Goal: Transaction & Acquisition: Obtain resource

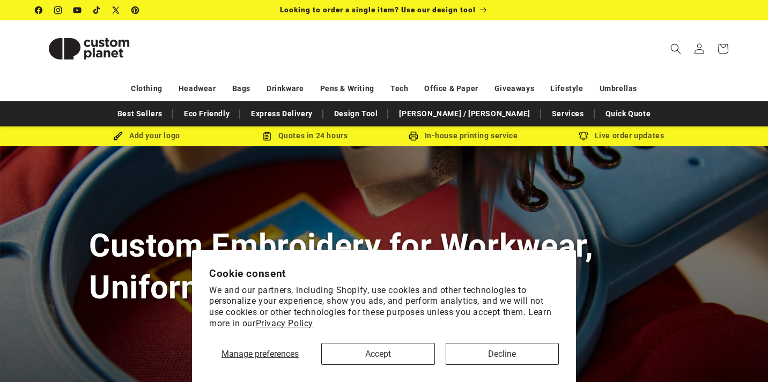
click at [408, 358] on button "Accept" at bounding box center [377, 354] width 113 height 22
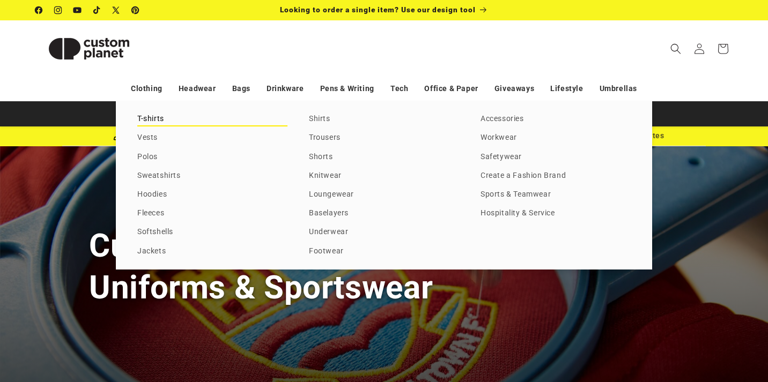
click at [151, 118] on link "T-shirts" at bounding box center [212, 119] width 150 height 14
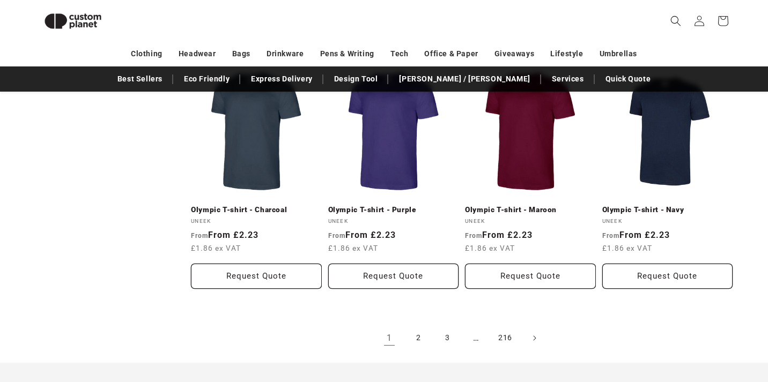
scroll to position [1153, 0]
click at [418, 327] on link "2" at bounding box center [419, 339] width 24 height 24
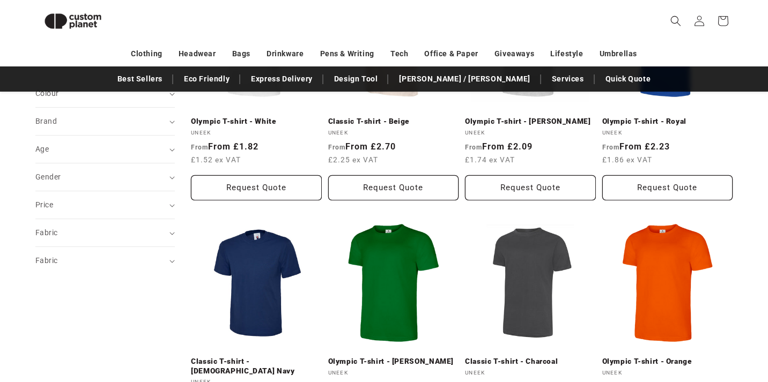
scroll to position [244, 0]
click at [168, 229] on summary "Fabric (0)" at bounding box center [104, 232] width 139 height 27
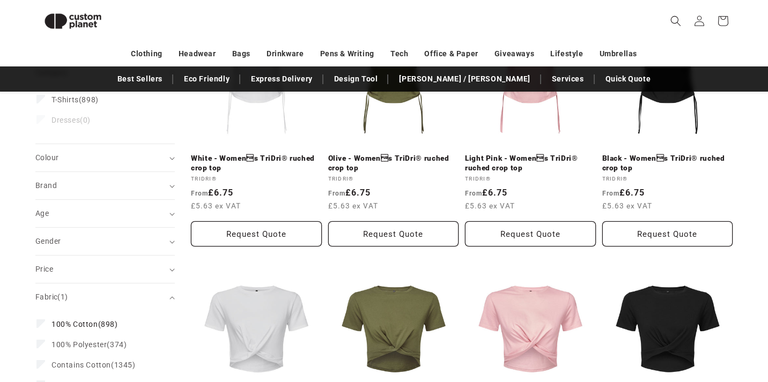
scroll to position [204, 0]
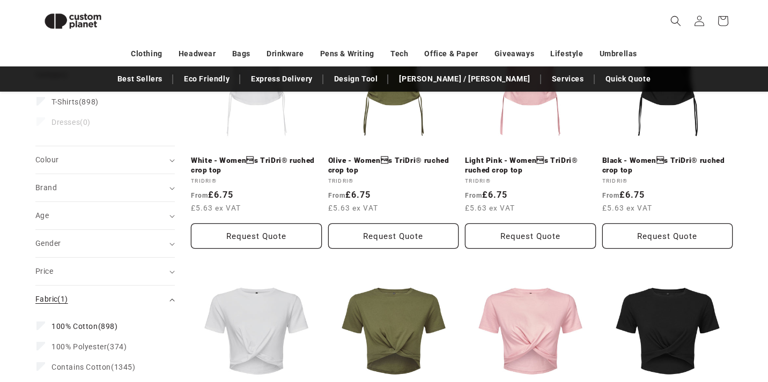
click at [171, 297] on summary "Fabric (1)" at bounding box center [104, 299] width 139 height 27
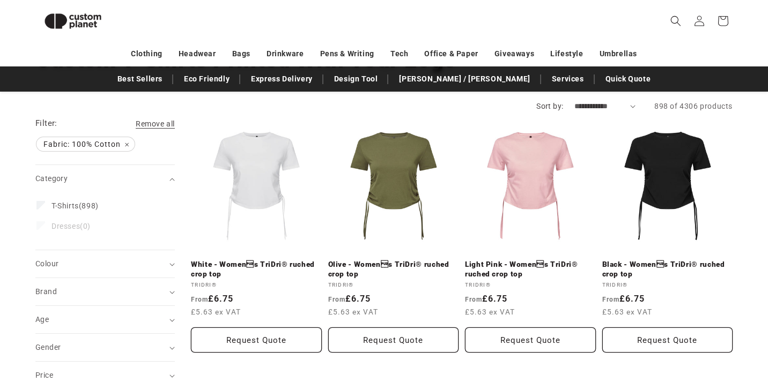
scroll to position [98, 0]
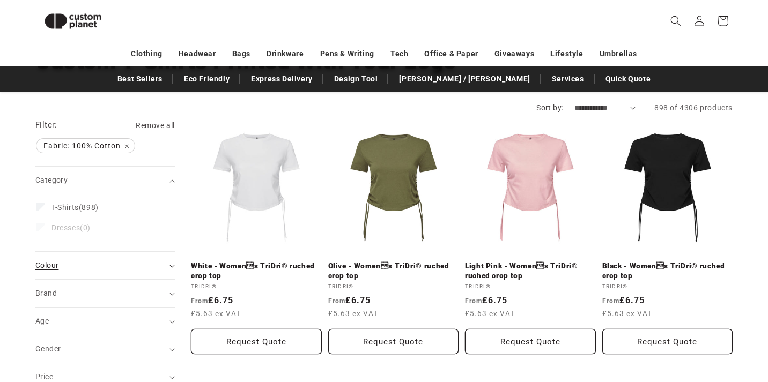
click at [173, 265] on icon "Colour (0 selected)" at bounding box center [171, 266] width 5 height 3
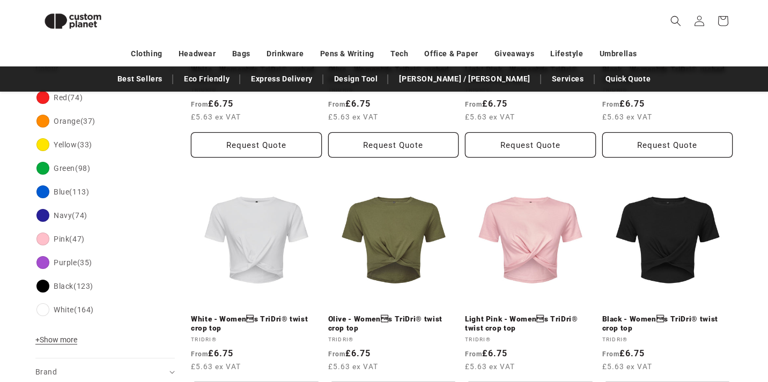
scroll to position [302, 0]
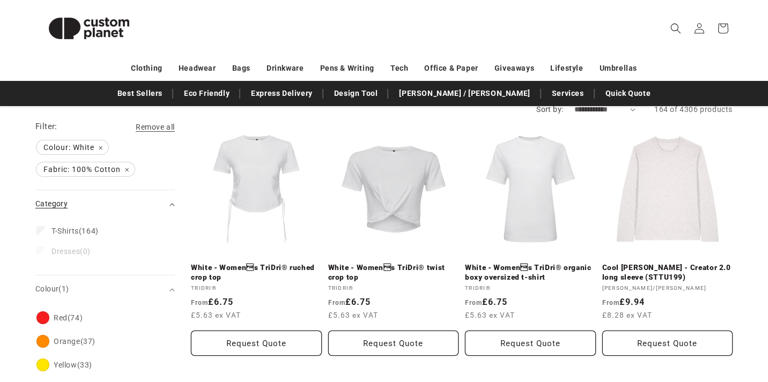
scroll to position [116, 0]
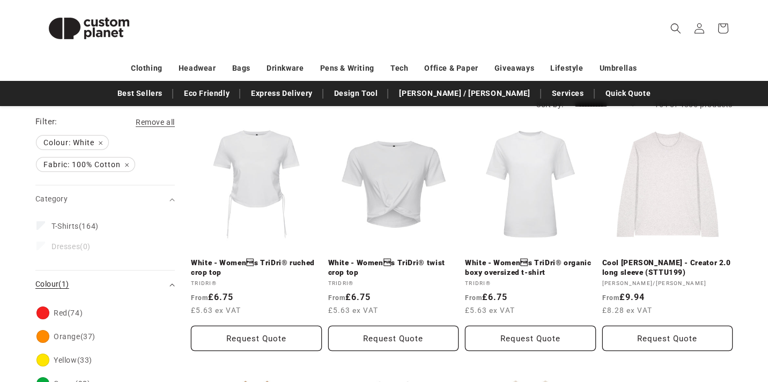
click at [169, 283] on summary "Colour (1)" at bounding box center [104, 284] width 139 height 27
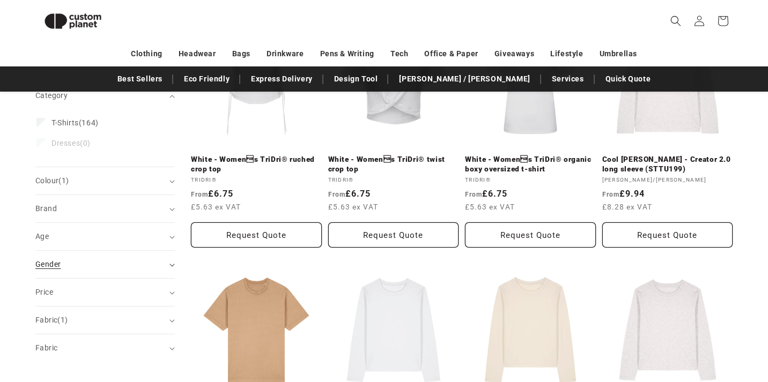
scroll to position [226, 0]
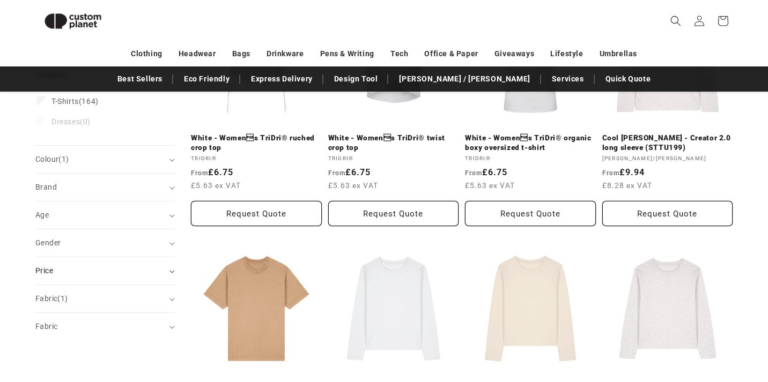
click at [170, 269] on summary "Price" at bounding box center [104, 270] width 139 height 27
click at [170, 245] on summary "Gender (0)" at bounding box center [104, 243] width 139 height 27
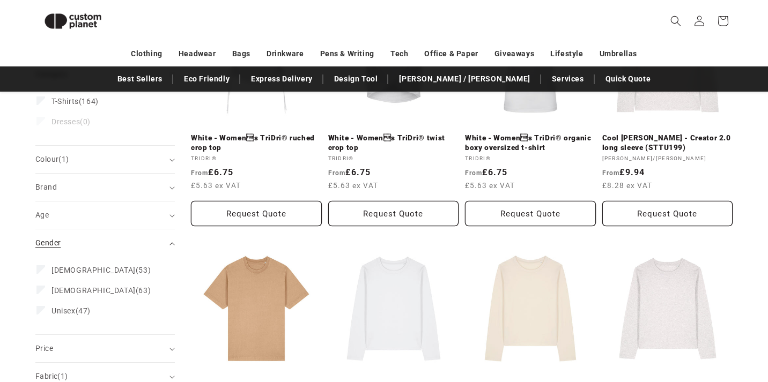
click at [170, 245] on summary "Gender (0)" at bounding box center [104, 243] width 139 height 27
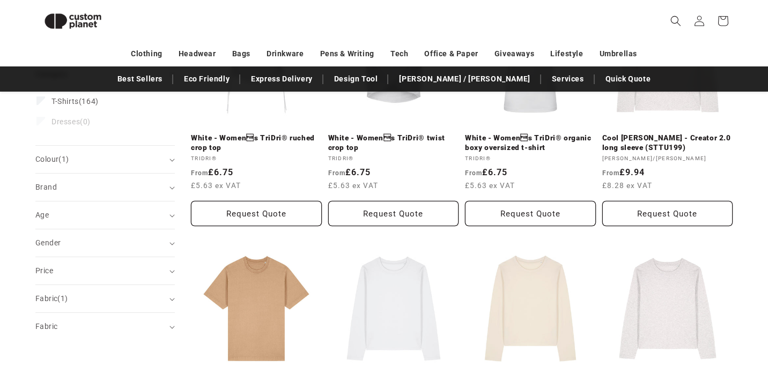
click at [171, 188] on icon "Brand (0 selected)" at bounding box center [171, 188] width 5 height 3
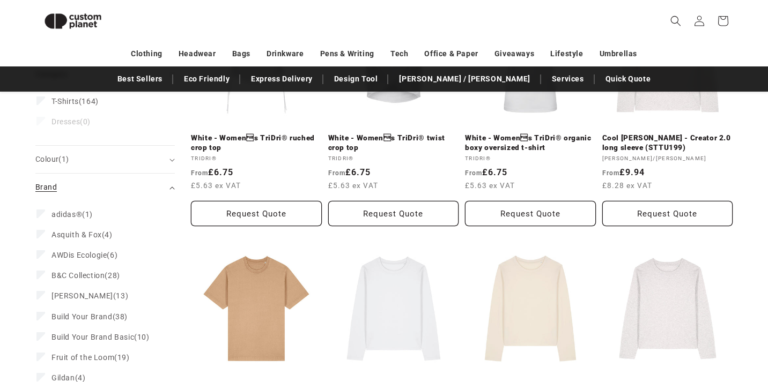
click at [171, 188] on icon "Brand (0 selected)" at bounding box center [171, 188] width 5 height 3
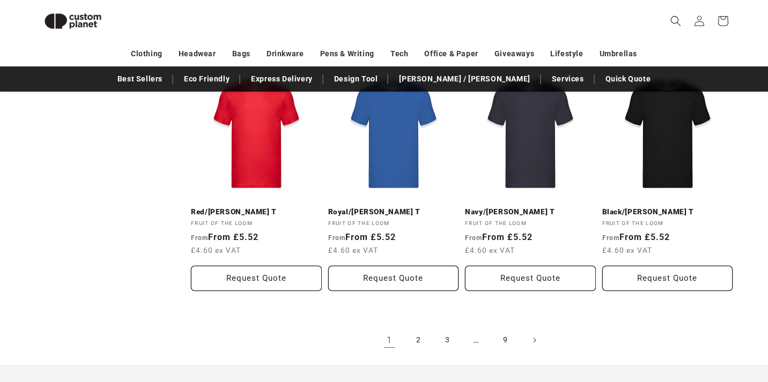
scroll to position [1155, 0]
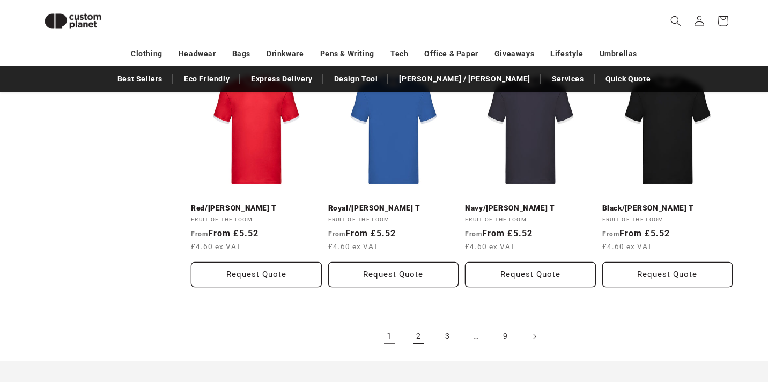
click at [419, 325] on link "2" at bounding box center [419, 337] width 24 height 24
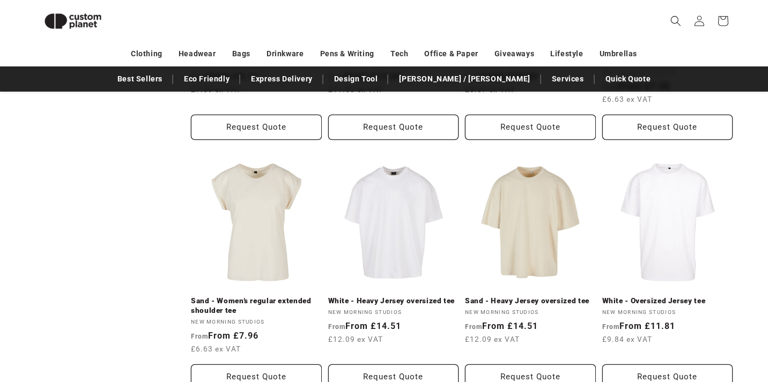
scroll to position [1063, 0]
click at [402, 296] on link "White - Heavy Jersey oversized tee" at bounding box center [393, 301] width 131 height 10
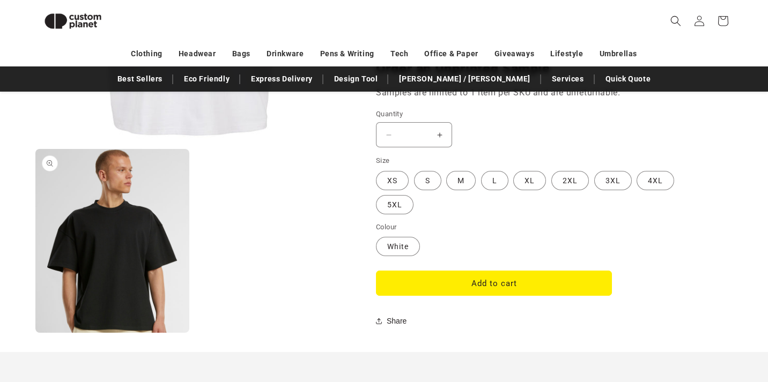
scroll to position [866, 0]
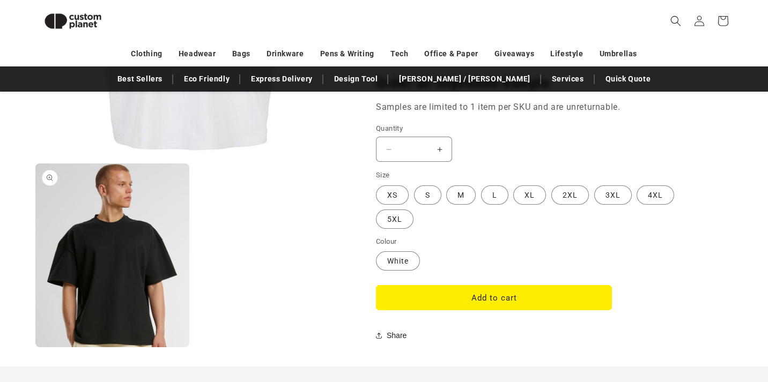
click at [35, 348] on button "Open media 2 in modal" at bounding box center [35, 348] width 0 height 0
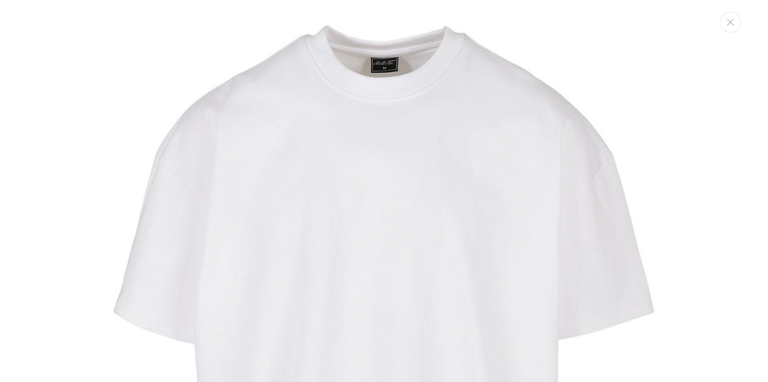
scroll to position [0, 0]
click at [736, 21] on button "Close" at bounding box center [730, 22] width 21 height 21
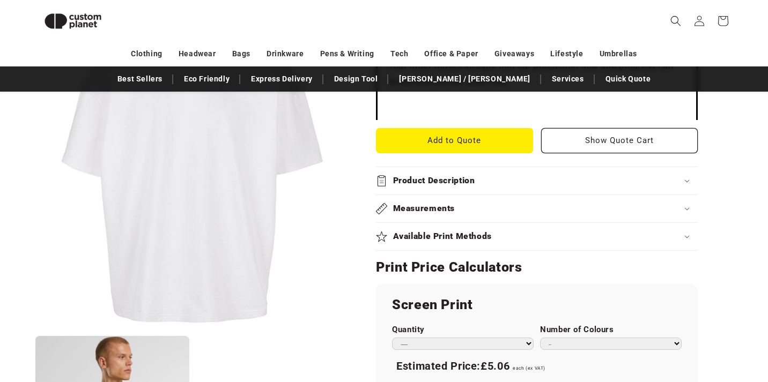
scroll to position [425, 0]
click at [687, 179] on icon at bounding box center [686, 180] width 5 height 3
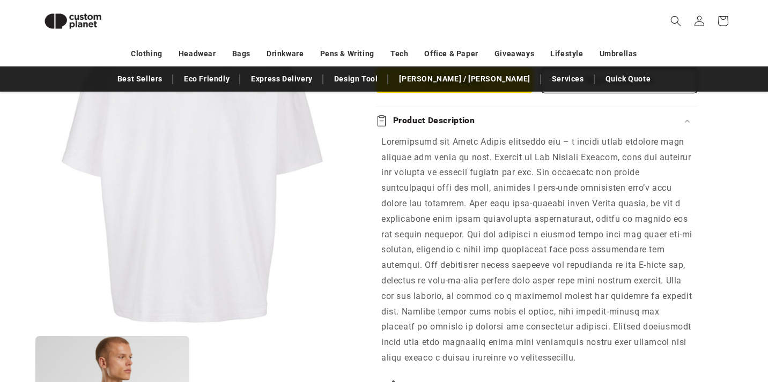
scroll to position [485, 0]
click at [687, 119] on icon at bounding box center [686, 120] width 5 height 3
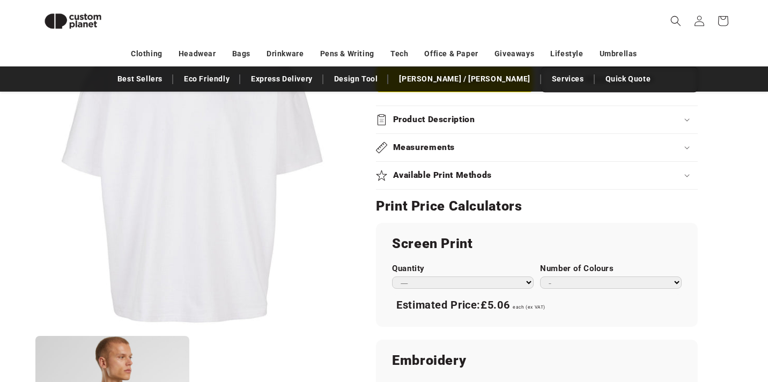
click at [689, 175] on icon at bounding box center [686, 176] width 5 height 3
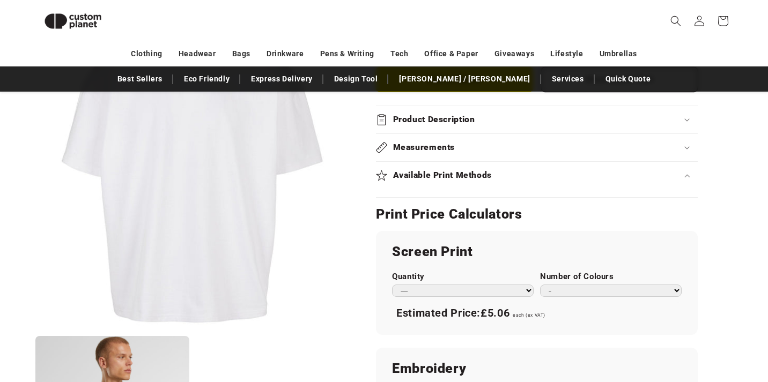
click at [689, 174] on icon at bounding box center [686, 175] width 5 height 3
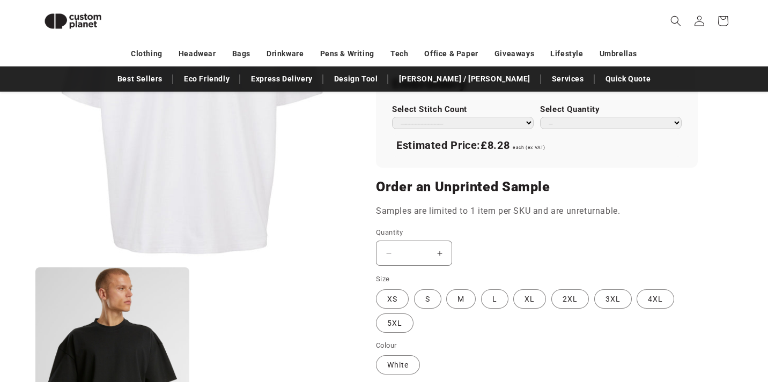
scroll to position [763, 0]
click at [460, 292] on label "M Variant sold out or unavailable" at bounding box center [461, 298] width 30 height 19
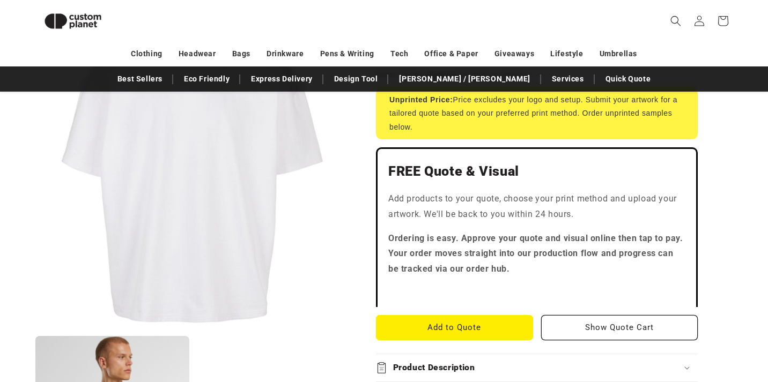
scroll to position [237, 0]
click at [489, 322] on button "Add to Quote" at bounding box center [454, 327] width 157 height 25
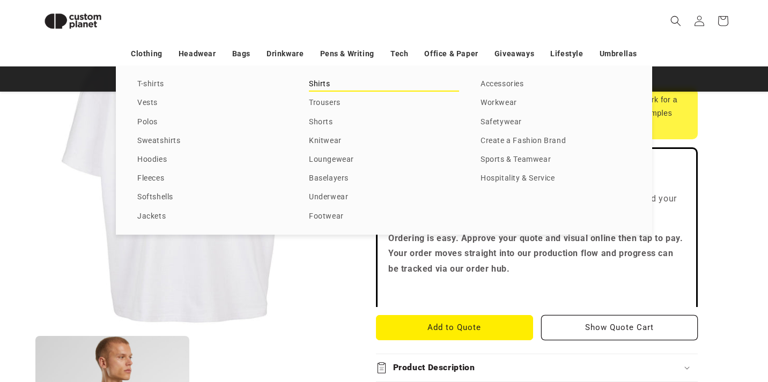
click at [321, 91] on link "Shirts" at bounding box center [384, 84] width 150 height 14
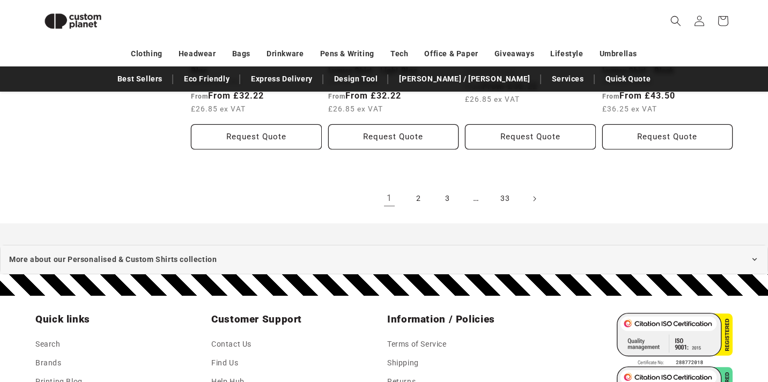
scroll to position [1306, 0]
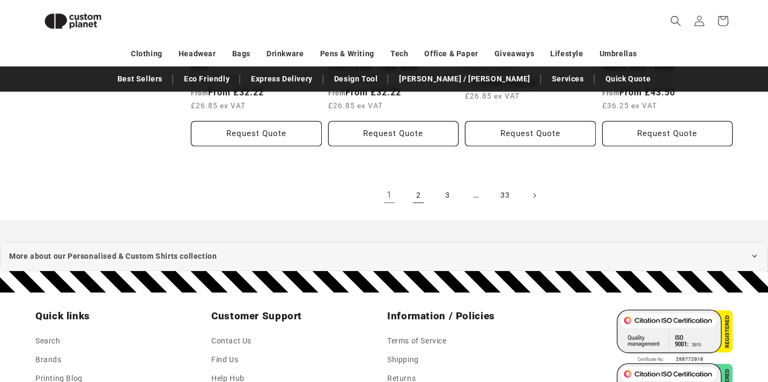
click at [417, 194] on link "2" at bounding box center [419, 196] width 24 height 24
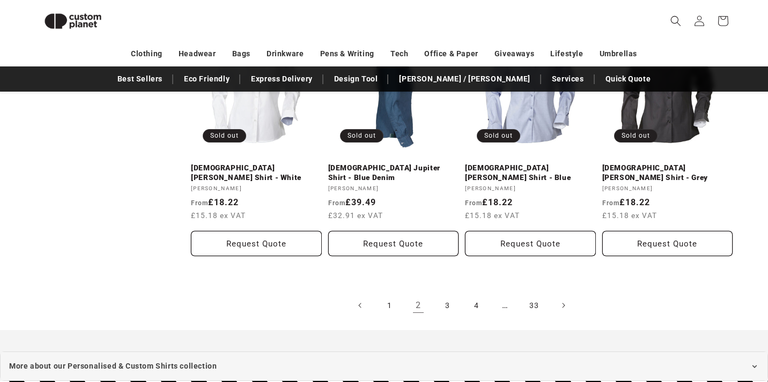
scroll to position [1237, 0]
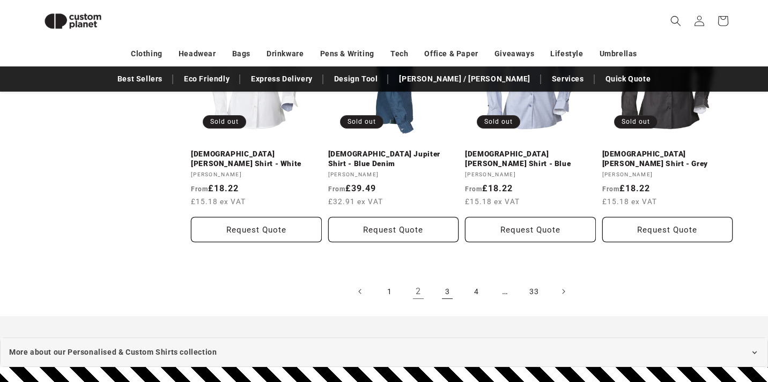
click at [444, 280] on link "3" at bounding box center [448, 292] width 24 height 24
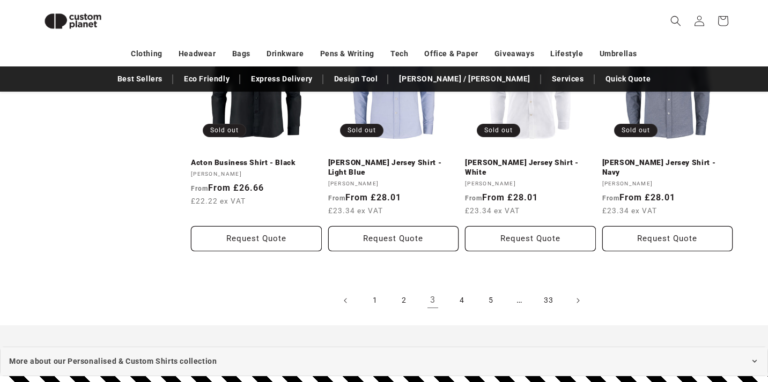
scroll to position [1212, 0]
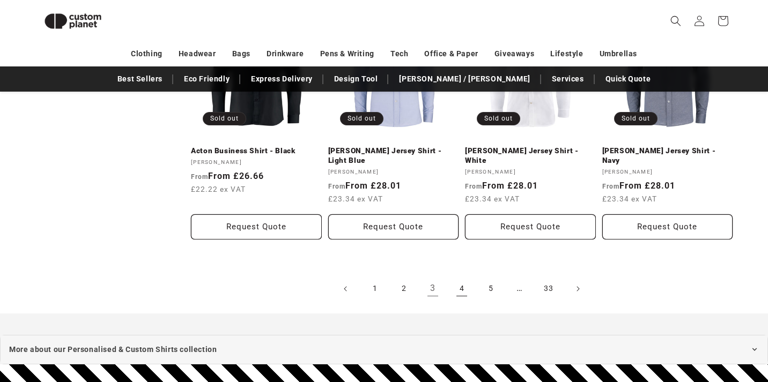
click at [459, 277] on link "4" at bounding box center [462, 289] width 24 height 24
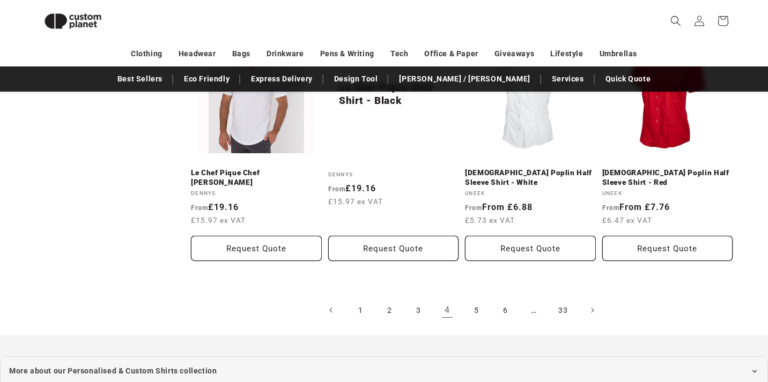
scroll to position [1186, 0]
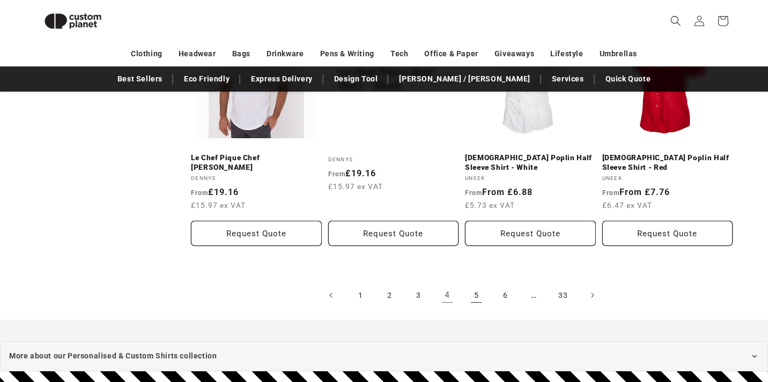
click at [470, 284] on link "5" at bounding box center [476, 296] width 24 height 24
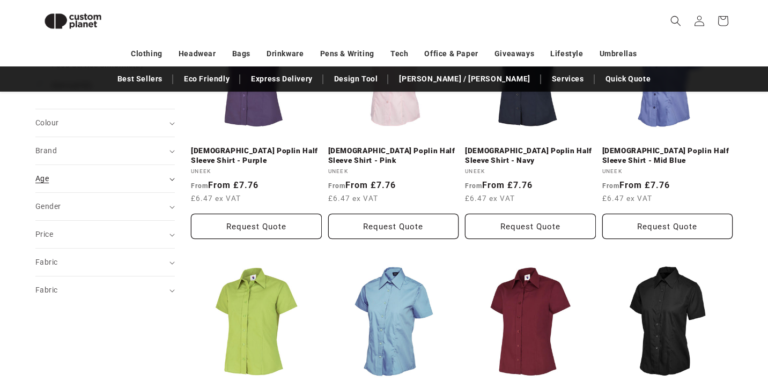
scroll to position [225, 0]
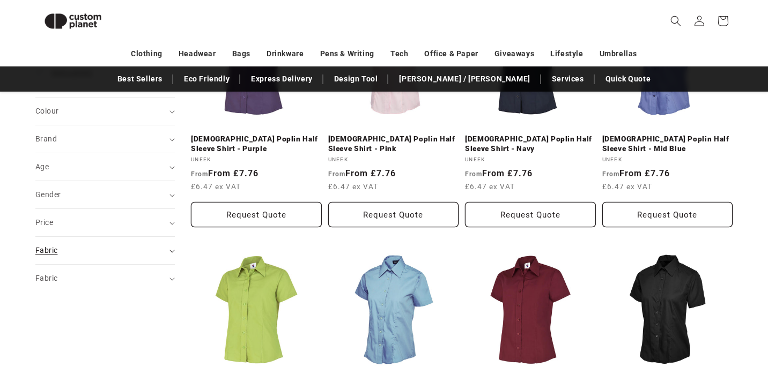
click at [173, 247] on summary "Fabric (0)" at bounding box center [104, 250] width 139 height 27
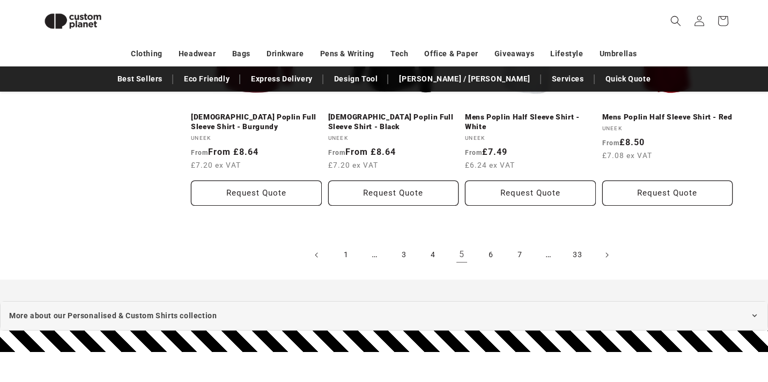
scroll to position [1248, 0]
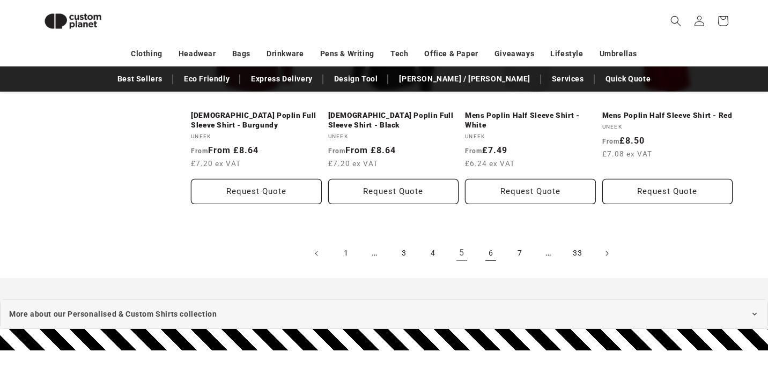
click at [490, 247] on link "6" at bounding box center [491, 254] width 24 height 24
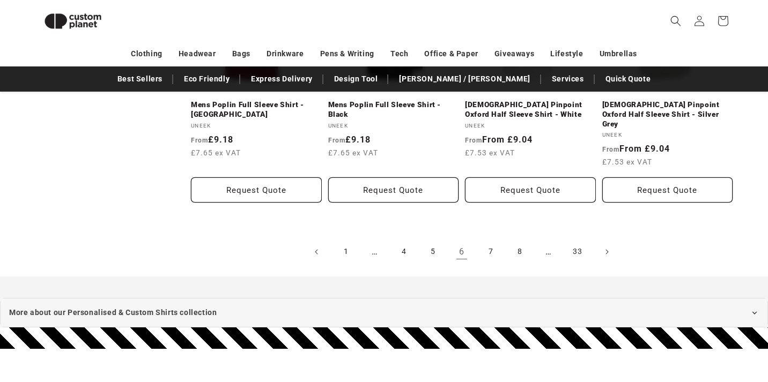
scroll to position [1260, 0]
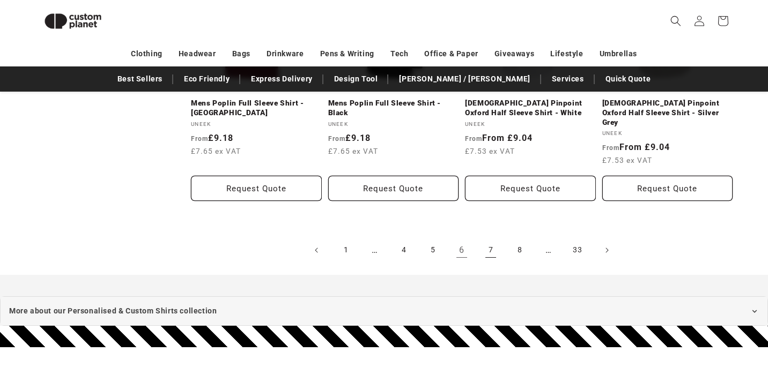
click at [485, 239] on link "7" at bounding box center [491, 251] width 24 height 24
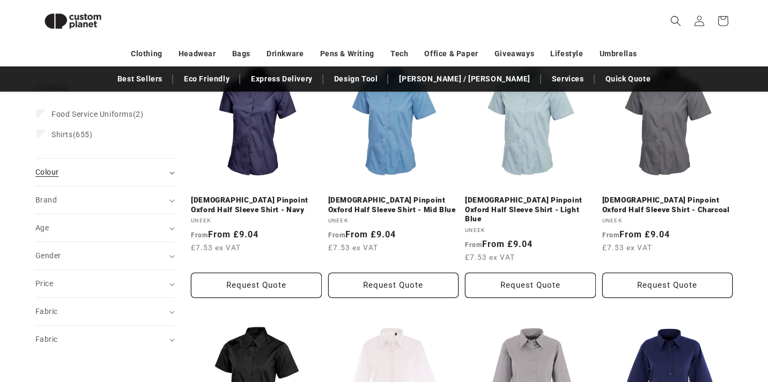
scroll to position [175, 0]
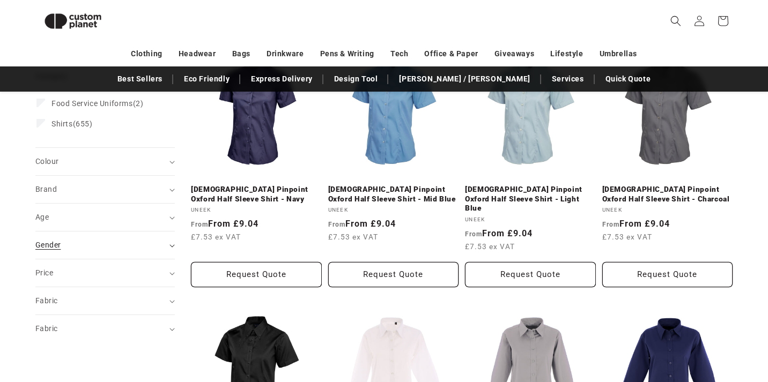
click at [168, 245] on summary "Gender (0)" at bounding box center [104, 245] width 139 height 27
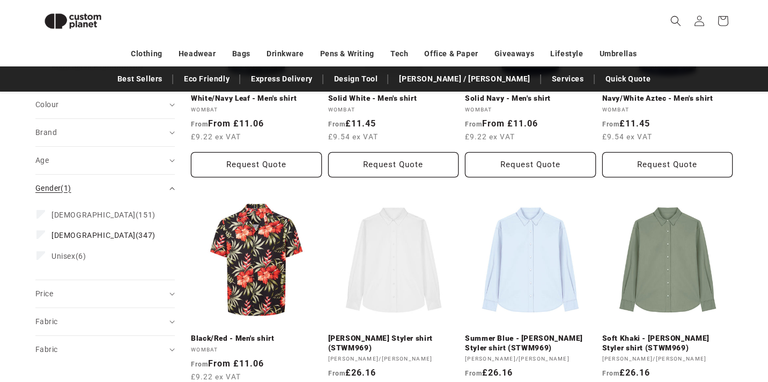
scroll to position [260, 0]
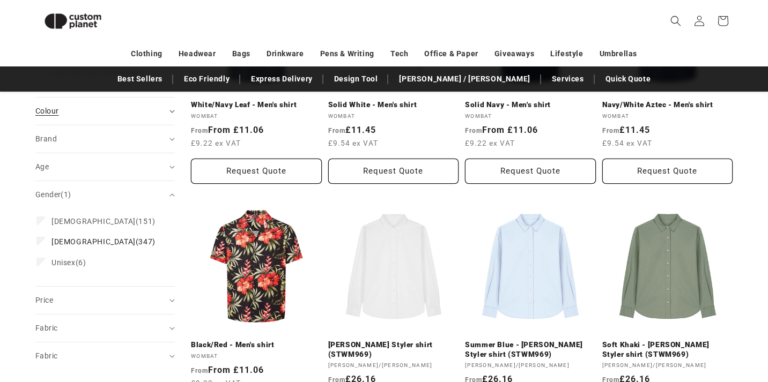
click at [171, 99] on summary "Colour (0)" at bounding box center [104, 111] width 139 height 27
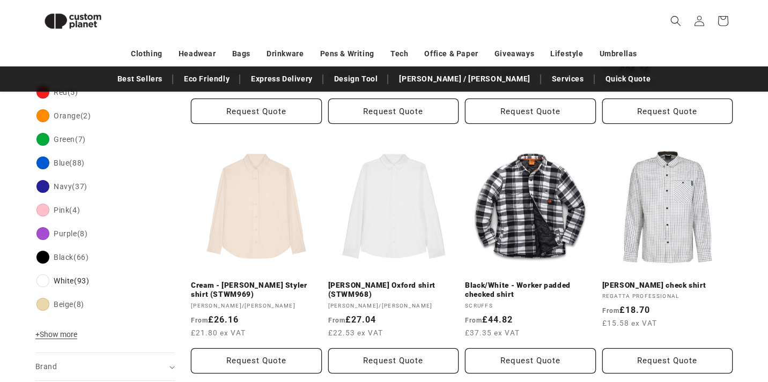
scroll to position [329, 0]
click at [67, 330] on span "+ Show more" at bounding box center [56, 334] width 42 height 9
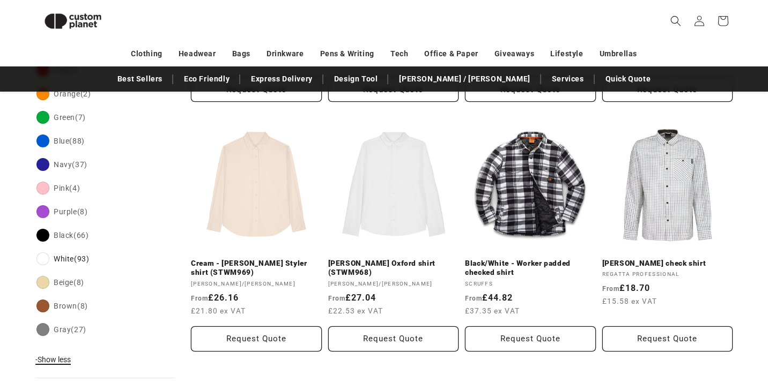
scroll to position [355, 0]
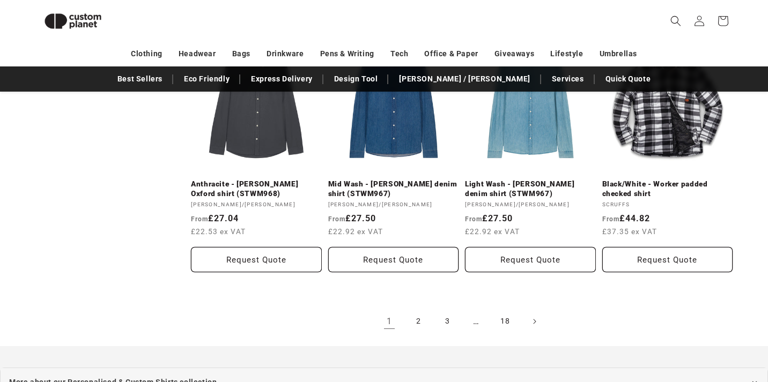
scroll to position [1191, 0]
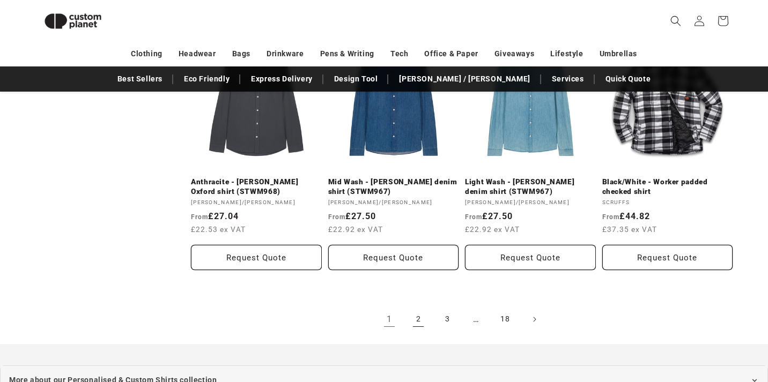
click at [417, 308] on link "2" at bounding box center [419, 320] width 24 height 24
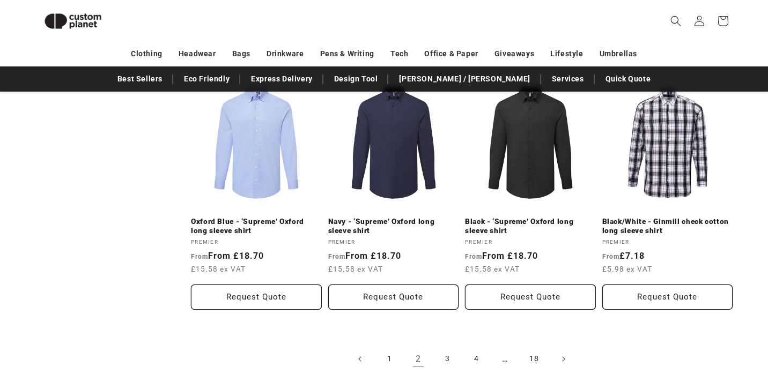
scroll to position [1127, 0]
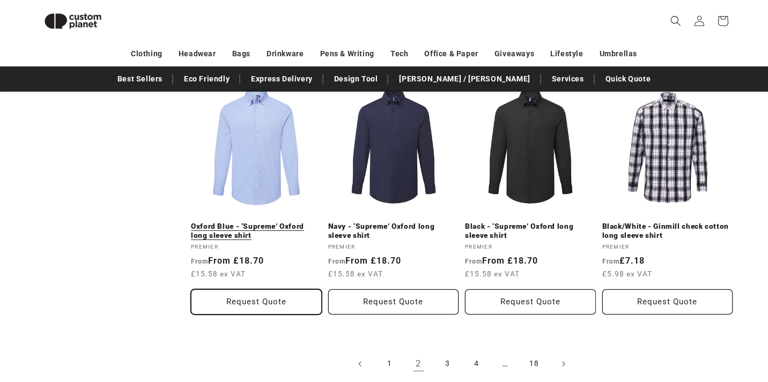
click at [279, 299] on button "Request Quote" at bounding box center [256, 302] width 131 height 25
click at [445, 359] on link "3" at bounding box center [448, 364] width 24 height 24
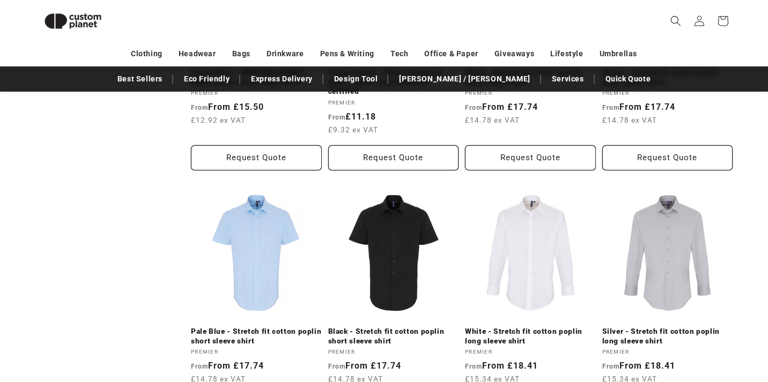
scroll to position [791, 0]
click at [527, 328] on link "White - Stretch fit cotton poplin long sleeve shirt" at bounding box center [530, 337] width 131 height 19
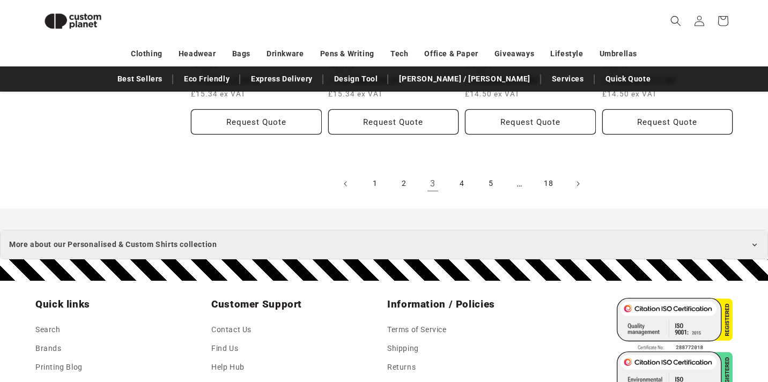
scroll to position [1331, 0]
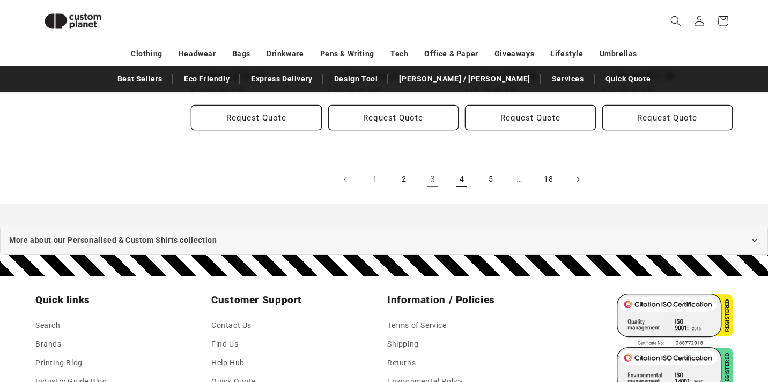
click at [460, 180] on link "4" at bounding box center [462, 180] width 24 height 24
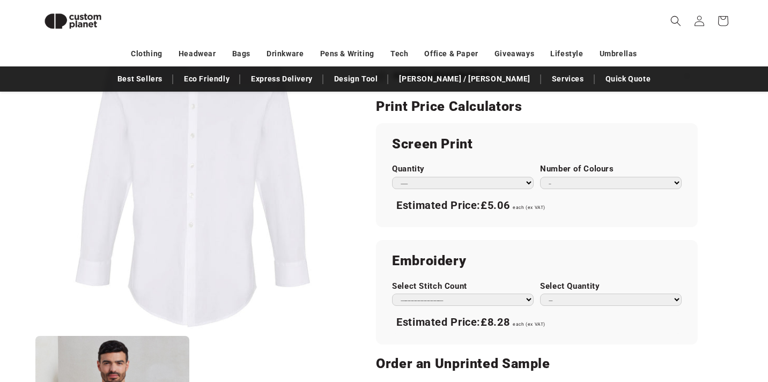
scroll to position [589, 0]
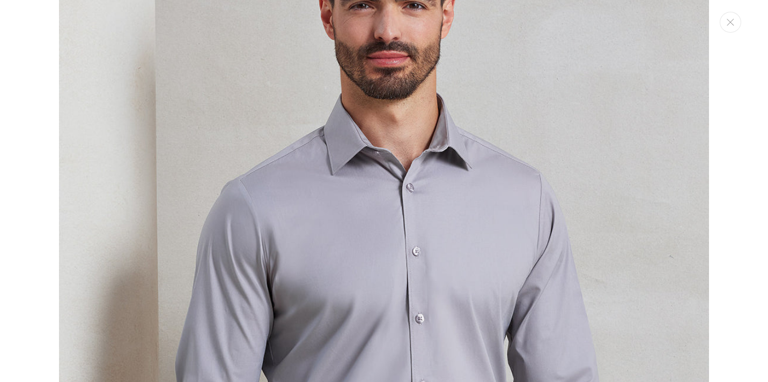
scroll to position [773, 0]
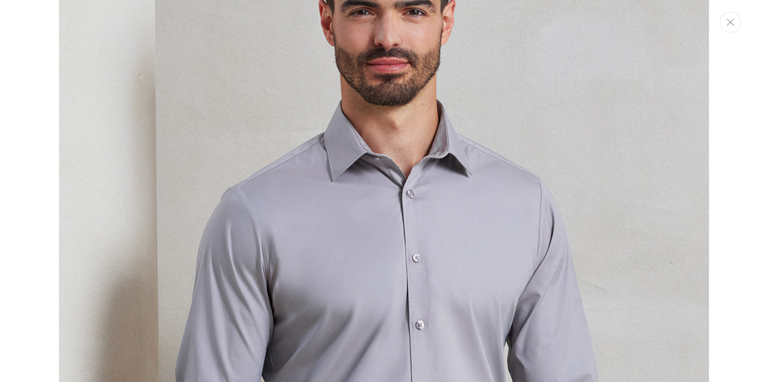
click at [731, 16] on button "Close" at bounding box center [730, 22] width 21 height 21
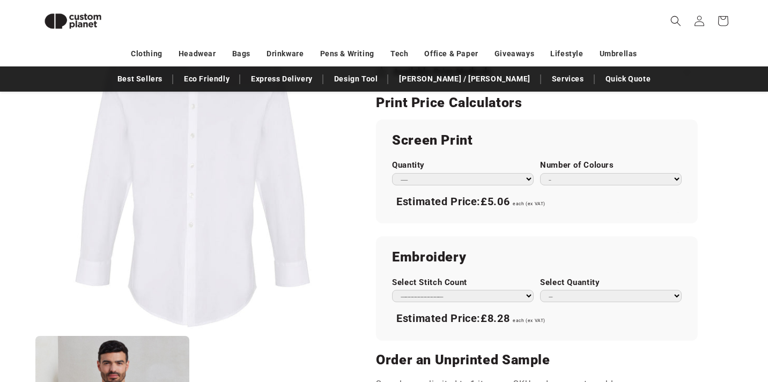
scroll to position [919, 0]
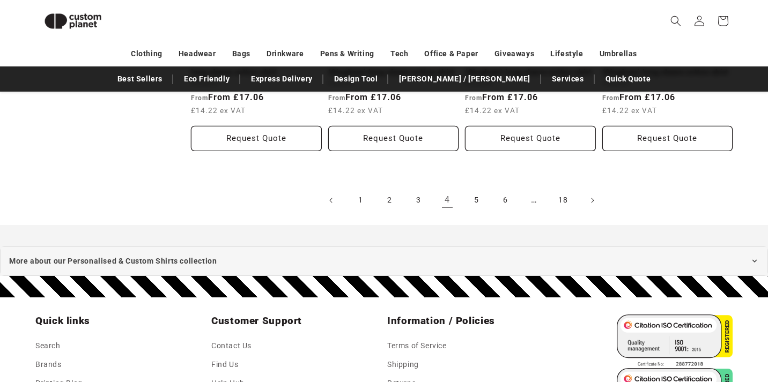
scroll to position [1297, 0]
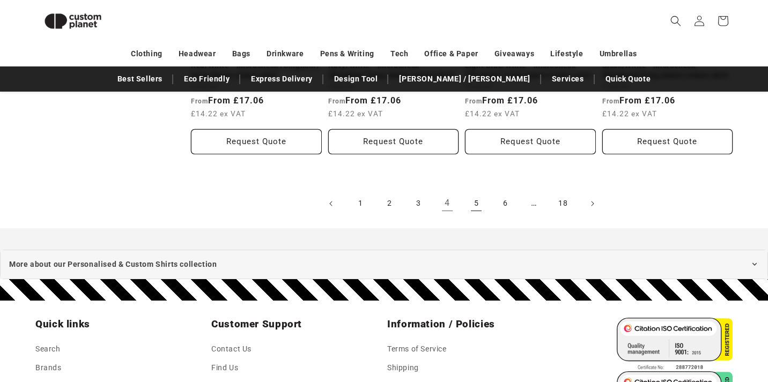
click at [476, 205] on link "5" at bounding box center [476, 204] width 24 height 24
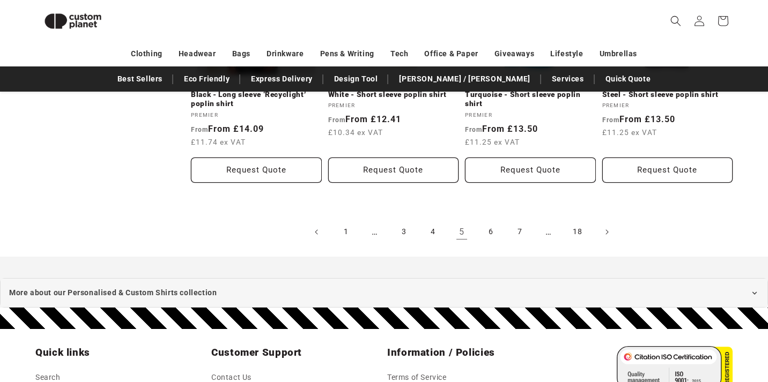
scroll to position [1259, 0]
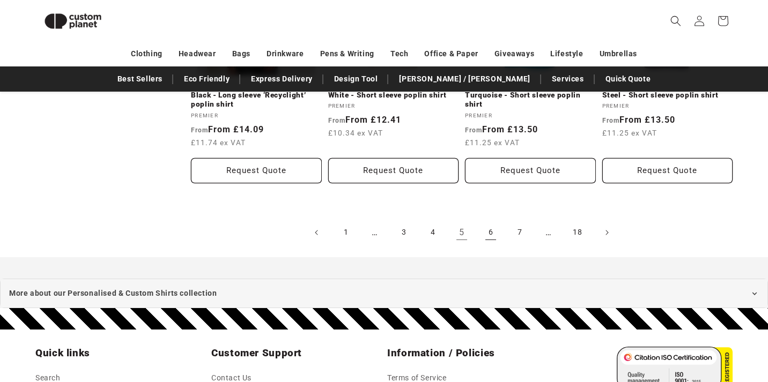
click at [487, 233] on link "6" at bounding box center [491, 233] width 24 height 24
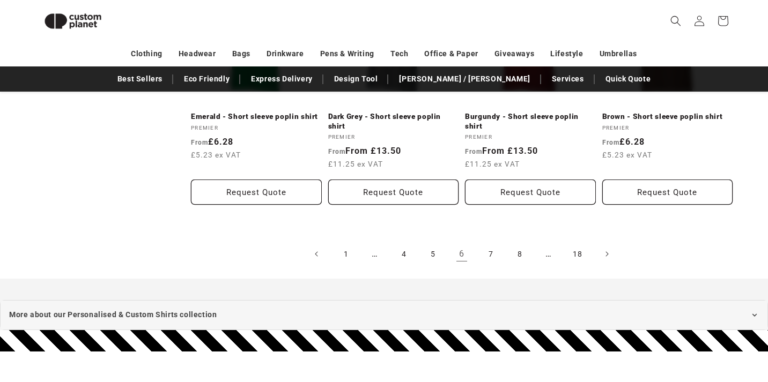
scroll to position [1228, 0]
click at [495, 260] on link "7" at bounding box center [491, 254] width 24 height 24
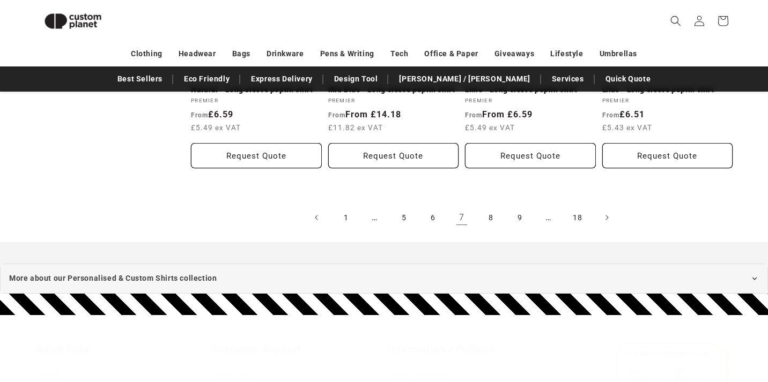
scroll to position [1269, 0]
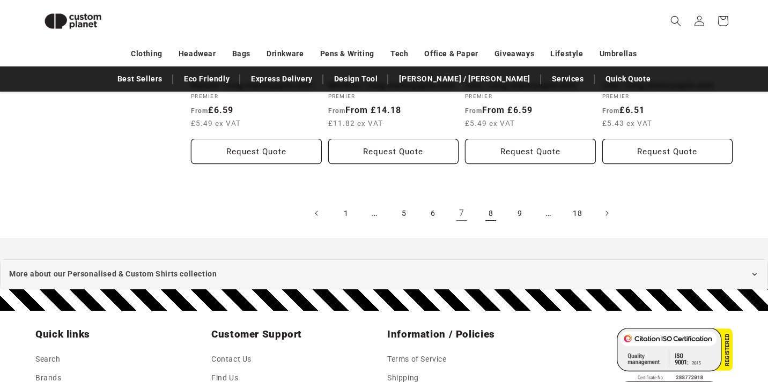
click at [488, 210] on link "8" at bounding box center [491, 214] width 24 height 24
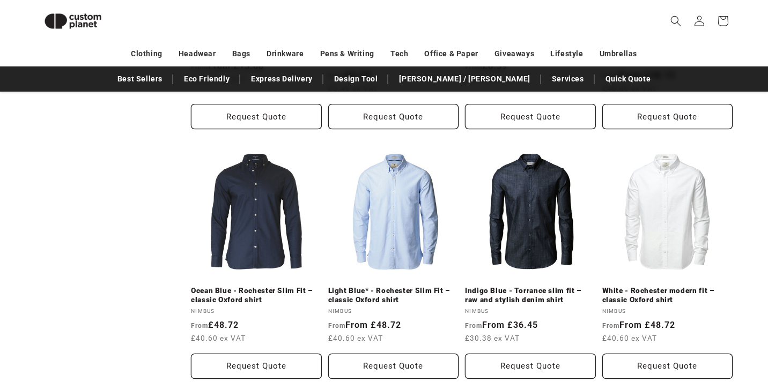
scroll to position [823, 0]
click at [416, 286] on link "Light Blue* - Rochester Slim Fit – classic Oxford shirt" at bounding box center [393, 295] width 131 height 19
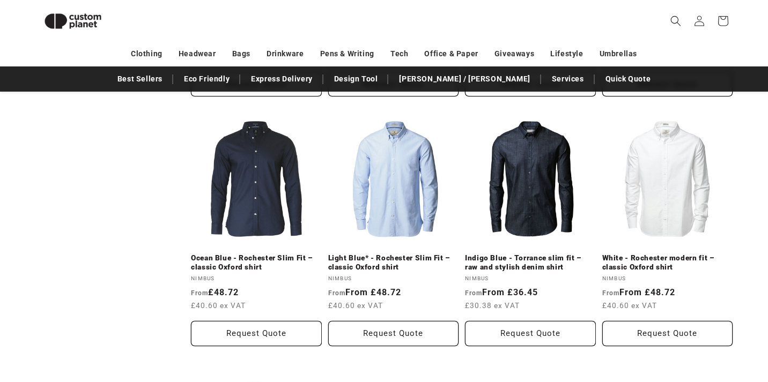
scroll to position [859, 0]
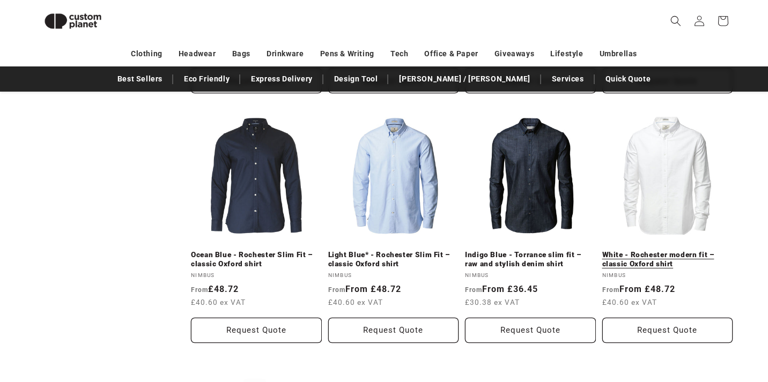
click at [665, 257] on link "White - Rochester modern fit – classic Oxford shirt" at bounding box center [667, 259] width 131 height 19
click at [702, 253] on link "White - Rochester modern fit – classic Oxford shirt" at bounding box center [667, 259] width 131 height 19
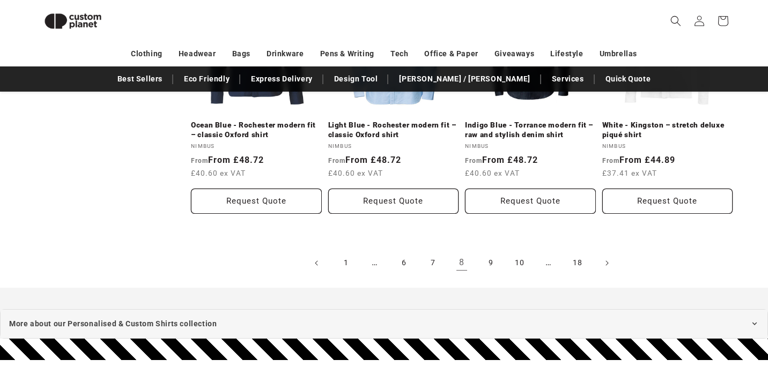
scroll to position [1258, 0]
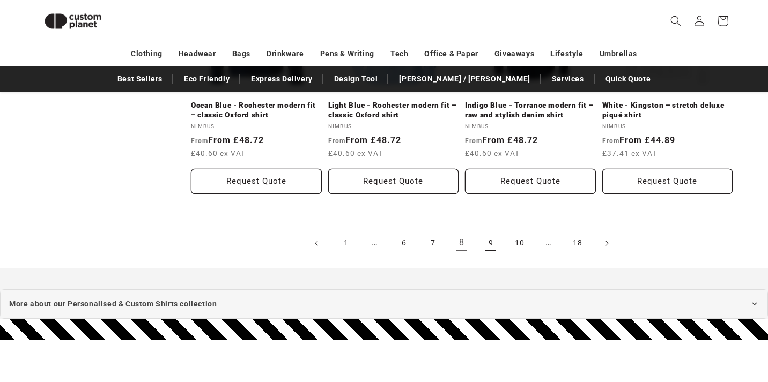
click at [489, 242] on link "9" at bounding box center [491, 244] width 24 height 24
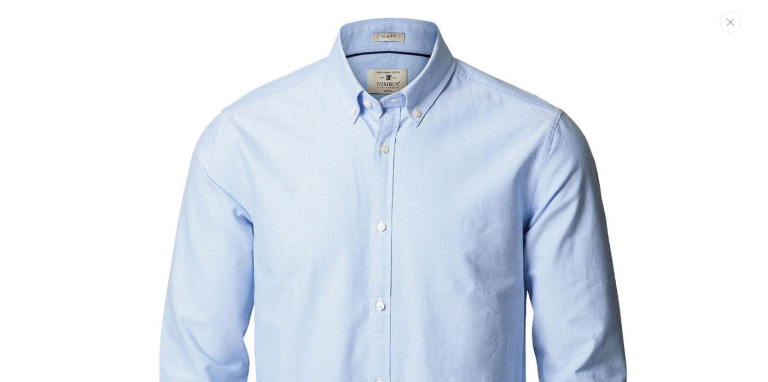
click at [733, 27] on button "Close" at bounding box center [730, 22] width 21 height 21
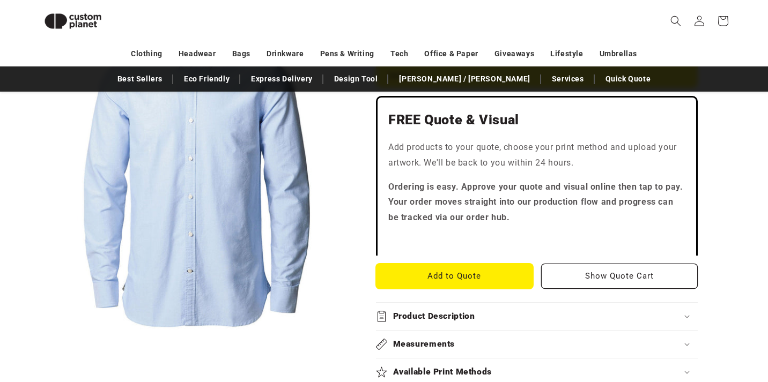
click at [478, 274] on button "Add to Quote" at bounding box center [454, 276] width 157 height 25
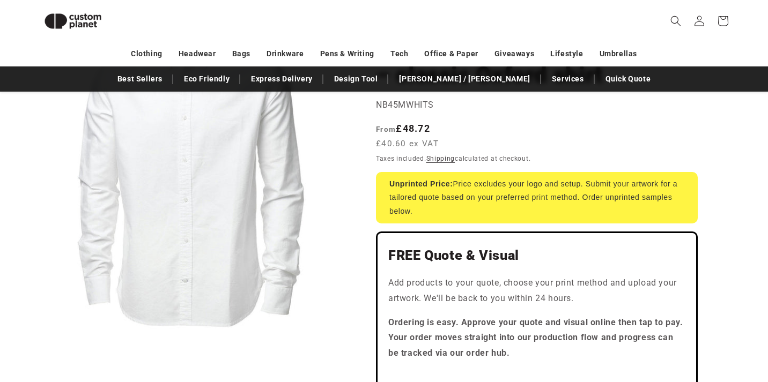
scroll to position [153, 0]
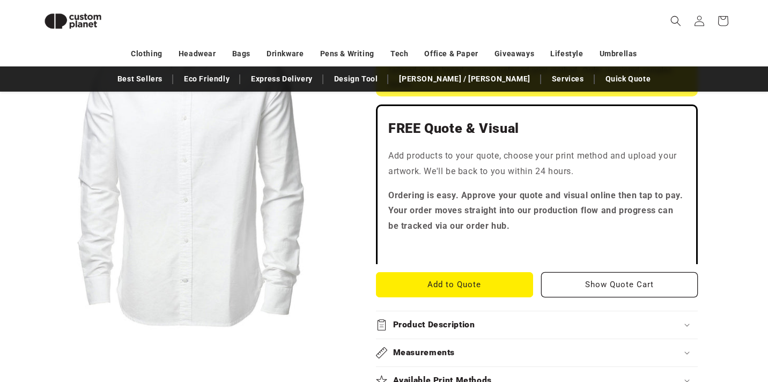
scroll to position [281, 0]
click at [496, 281] on button "Add to Quote" at bounding box center [454, 284] width 157 height 25
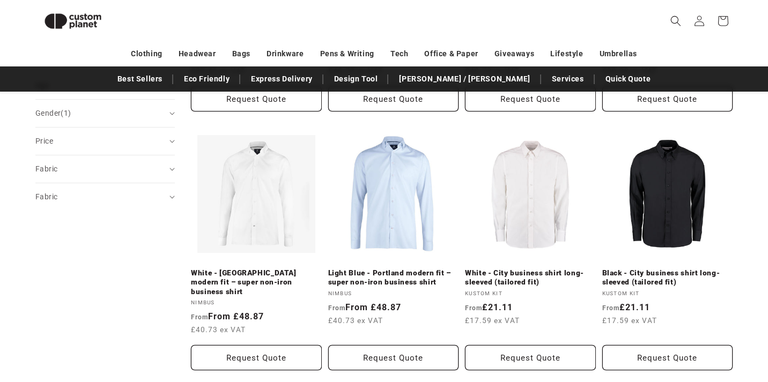
scroll to position [339, 0]
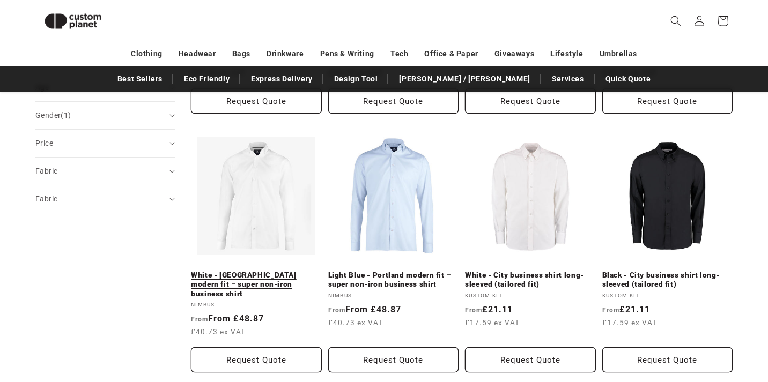
click at [271, 271] on link "White - [GEOGRAPHIC_DATA] modern fit – super non-iron business shirt" at bounding box center [256, 285] width 131 height 28
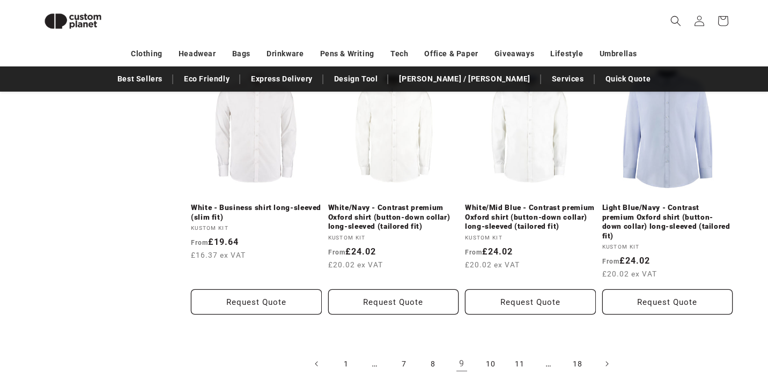
scroll to position [1194, 0]
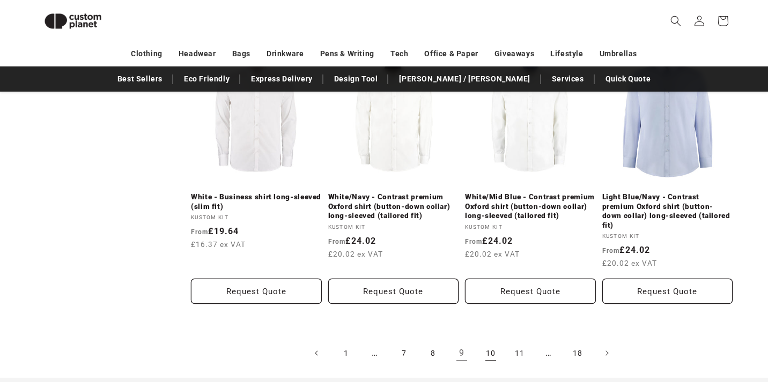
click at [489, 342] on link "10" at bounding box center [491, 354] width 24 height 24
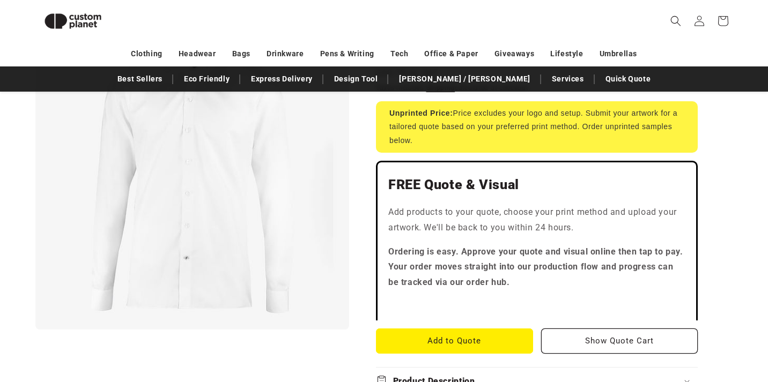
scroll to position [274, 0]
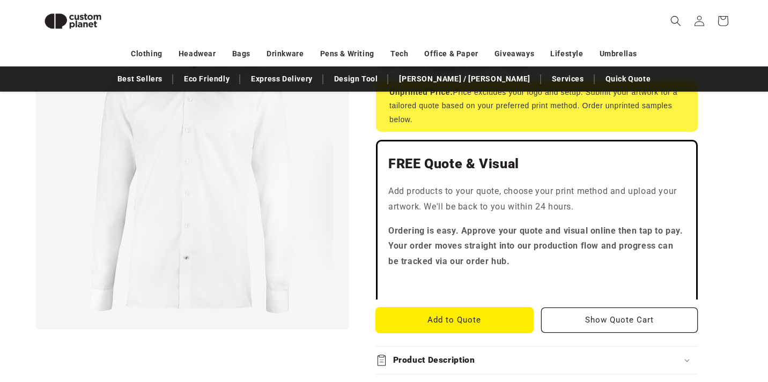
click at [489, 308] on button "Add to Quote" at bounding box center [454, 320] width 157 height 25
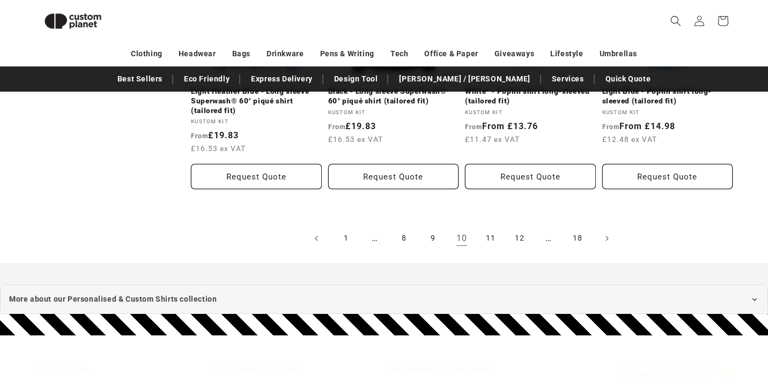
scroll to position [1287, 0]
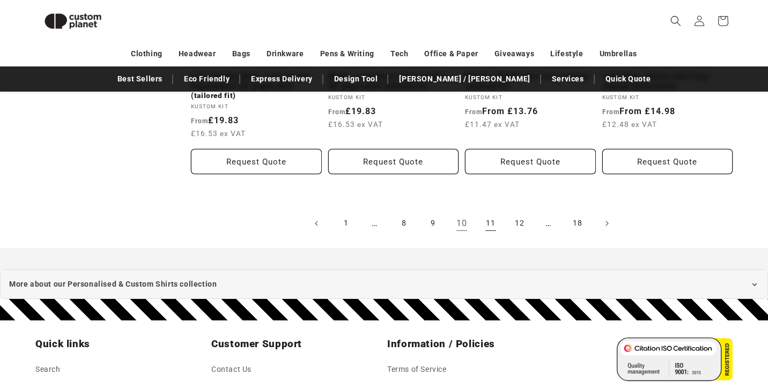
click at [492, 223] on link "11" at bounding box center [491, 224] width 24 height 24
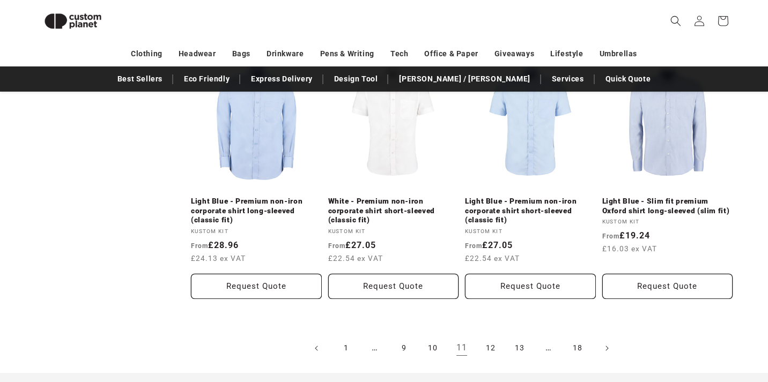
scroll to position [1177, 0]
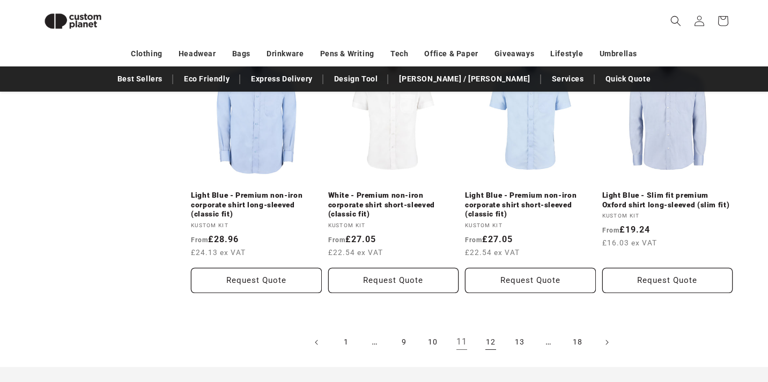
click at [492, 341] on link "12" at bounding box center [491, 343] width 24 height 24
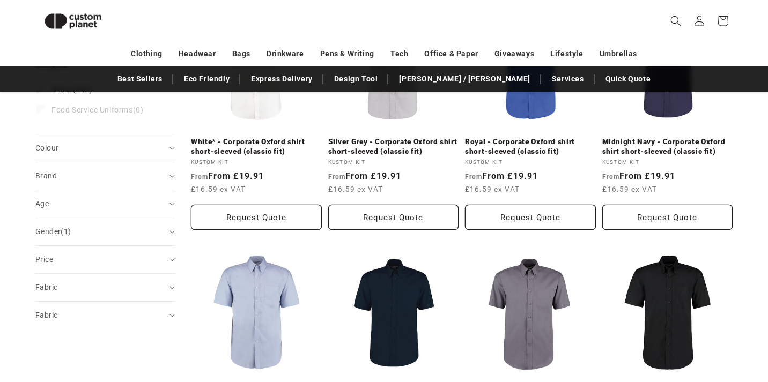
scroll to position [218, 0]
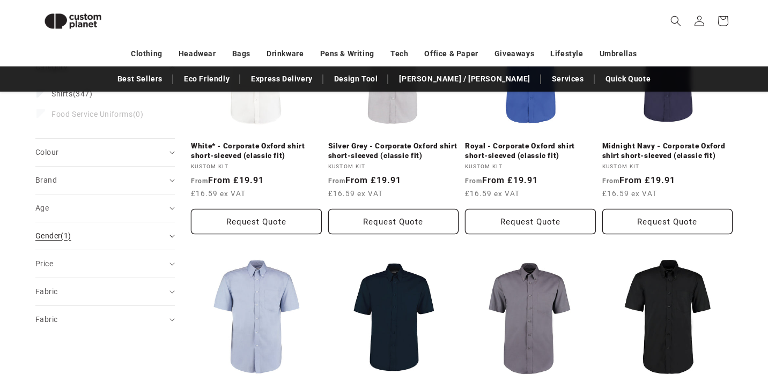
click at [169, 228] on summary "Gender (1)" at bounding box center [104, 236] width 139 height 27
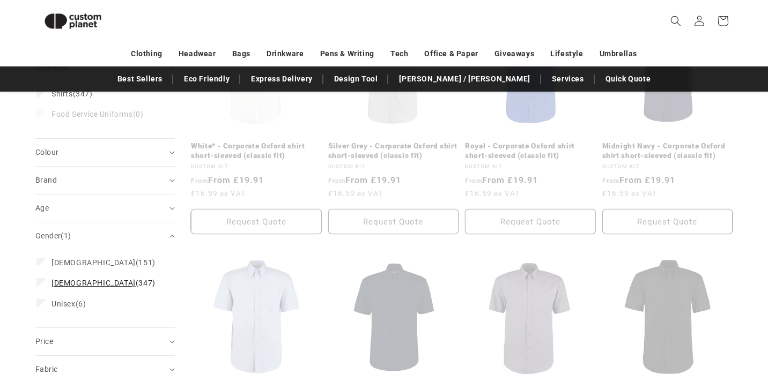
click at [41, 281] on icon at bounding box center [41, 283] width 6 height 4
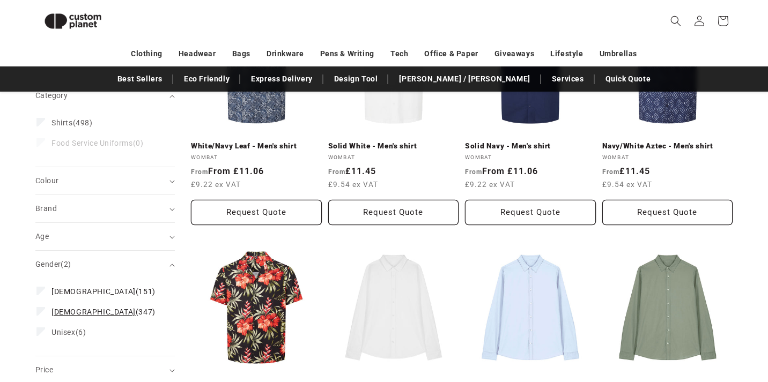
click at [43, 309] on icon at bounding box center [41, 311] width 6 height 4
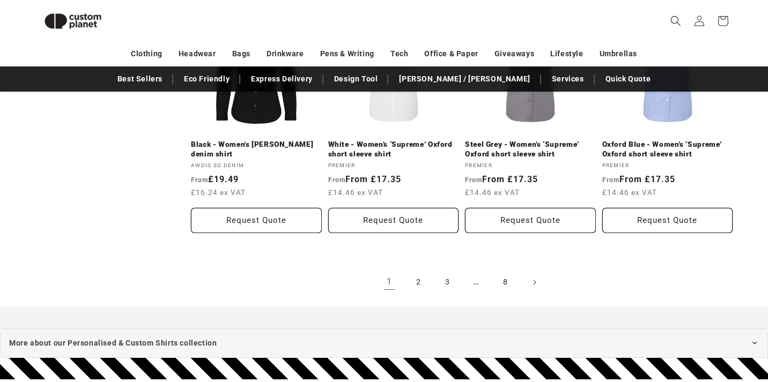
scroll to position [1221, 0]
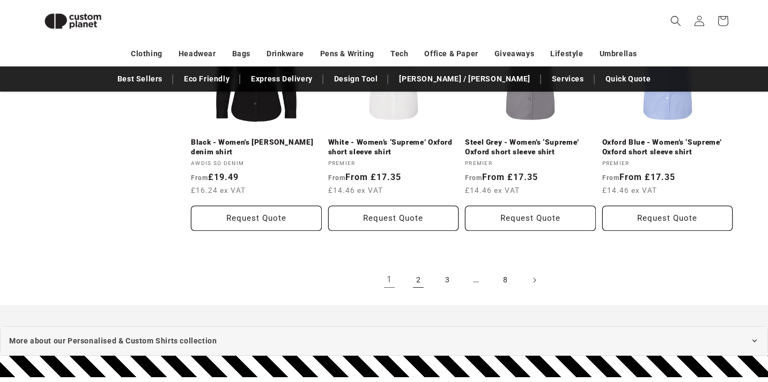
click at [417, 275] on link "2" at bounding box center [419, 281] width 24 height 24
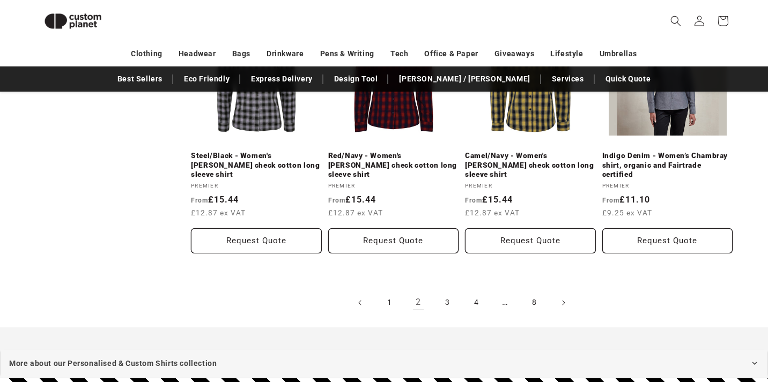
scroll to position [1219, 0]
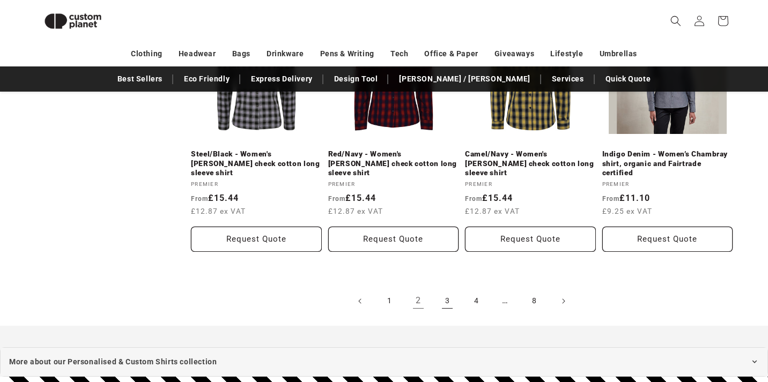
click at [454, 290] on link "3" at bounding box center [448, 302] width 24 height 24
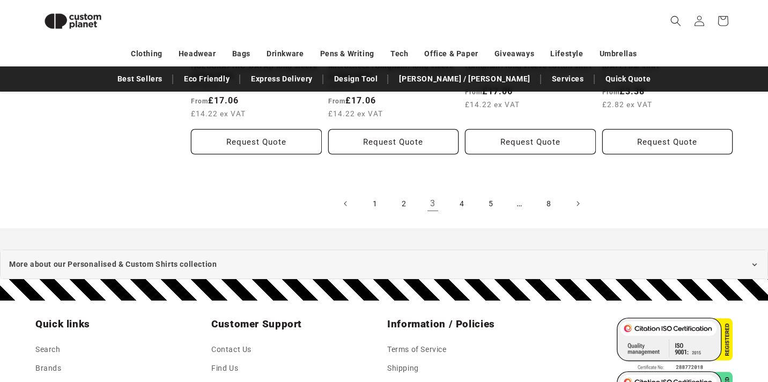
scroll to position [1326, 0]
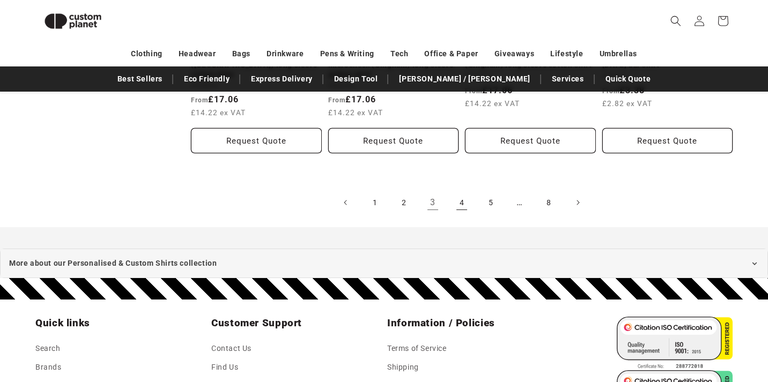
click at [461, 200] on link "4" at bounding box center [462, 203] width 24 height 24
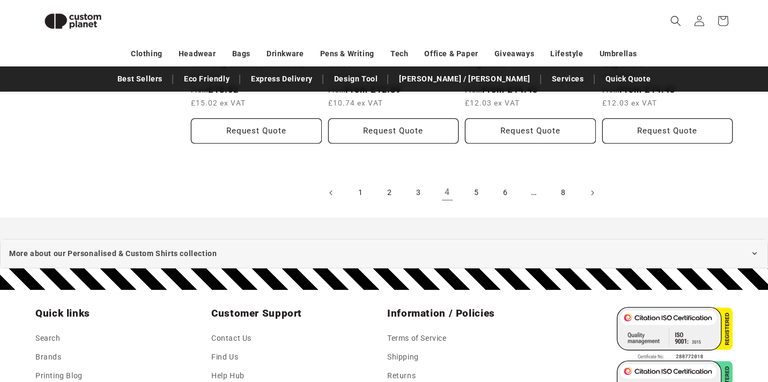
scroll to position [1309, 0]
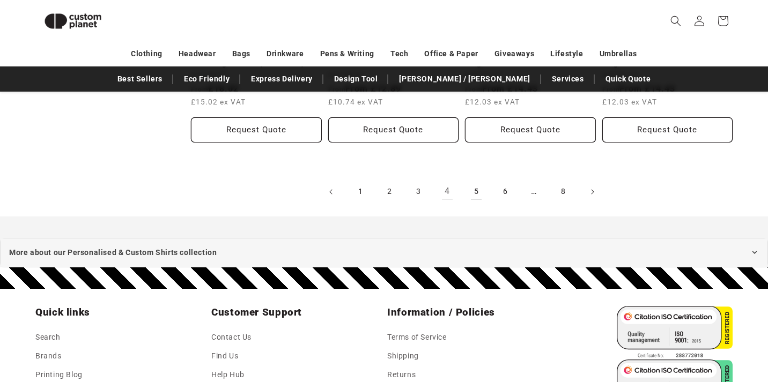
click at [478, 196] on link "5" at bounding box center [476, 192] width 24 height 24
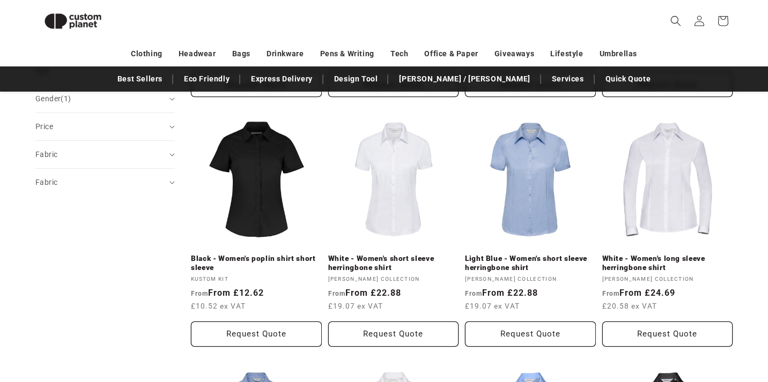
scroll to position [336, 0]
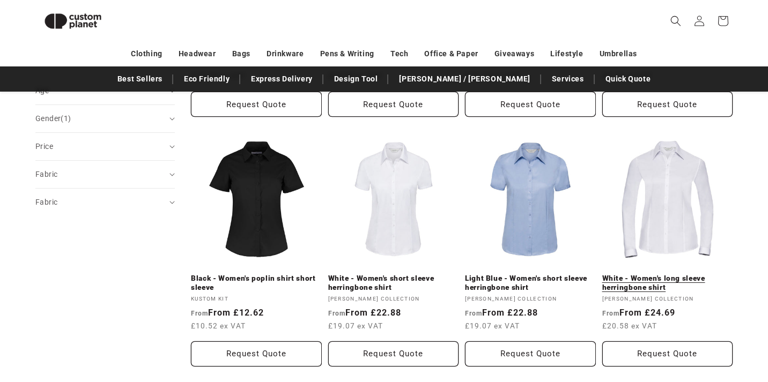
click at [643, 274] on link "White - Women's long sleeve herringbone shirt" at bounding box center [667, 283] width 131 height 19
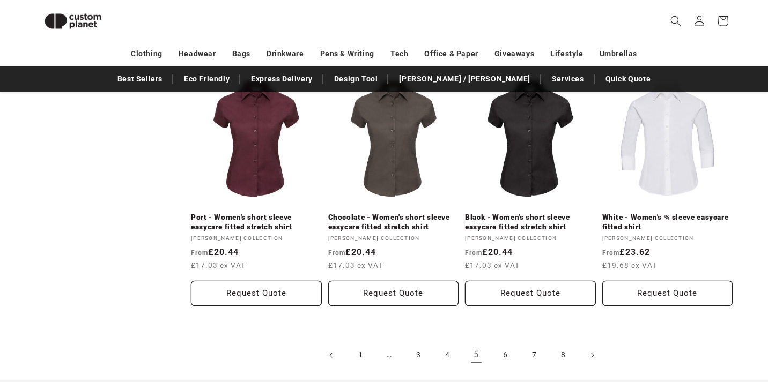
scroll to position [1147, 0]
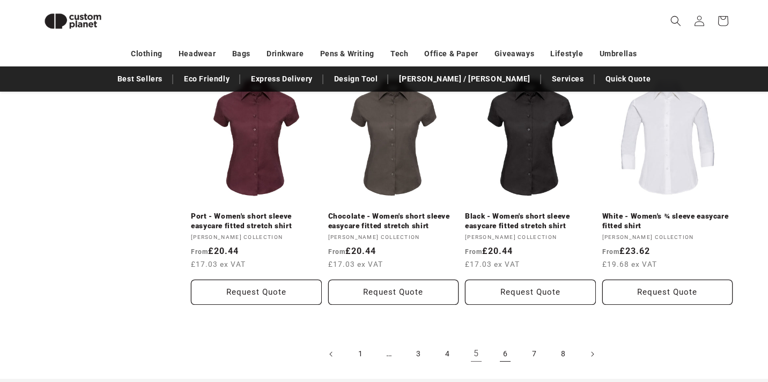
click at [507, 355] on link "6" at bounding box center [505, 355] width 24 height 24
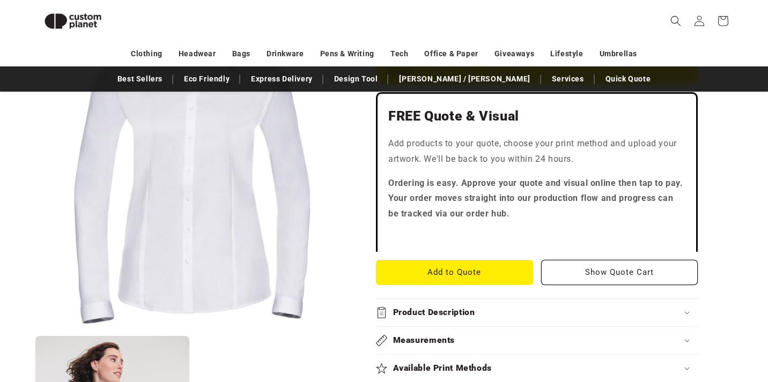
scroll to position [328, 0]
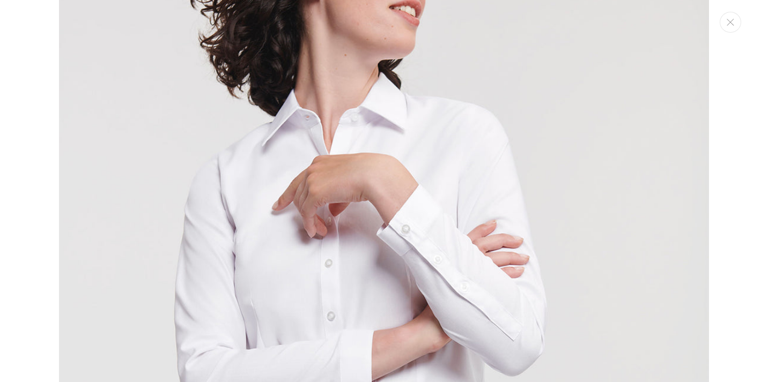
scroll to position [817, 0]
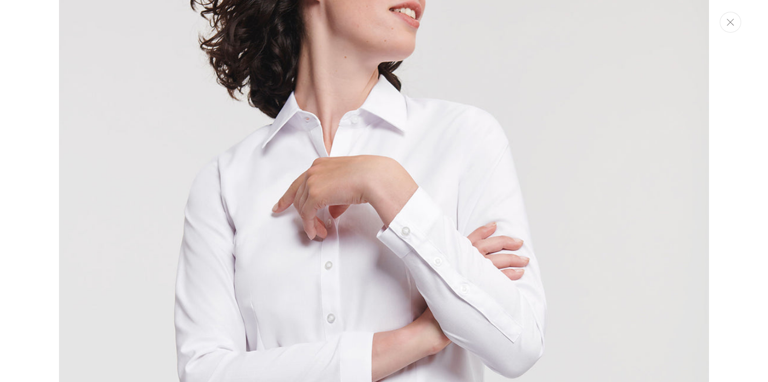
click at [731, 24] on icon "Close" at bounding box center [731, 22] width 8 height 7
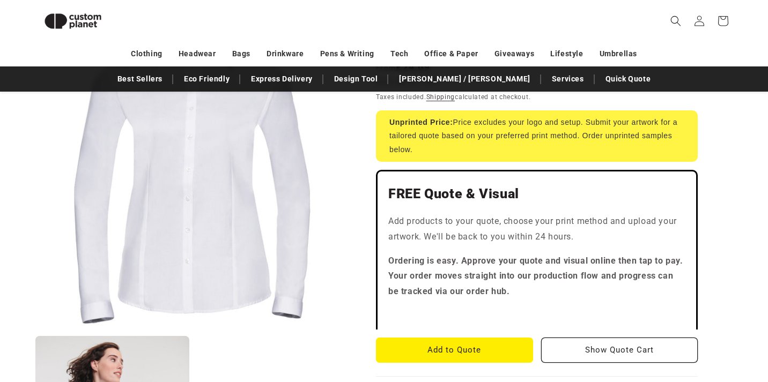
scroll to position [200, 0]
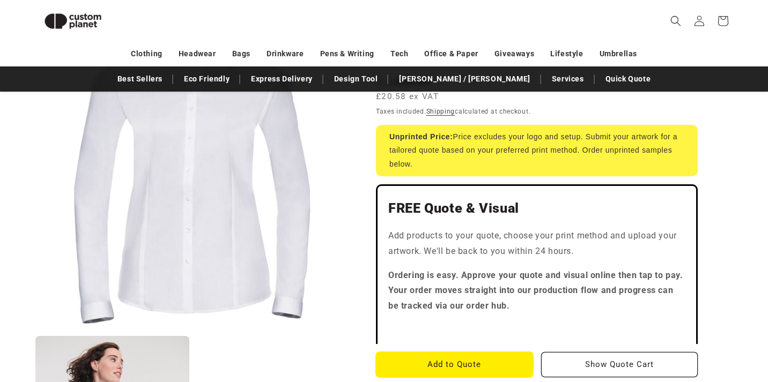
click at [512, 365] on button "Add to Quote" at bounding box center [454, 364] width 157 height 25
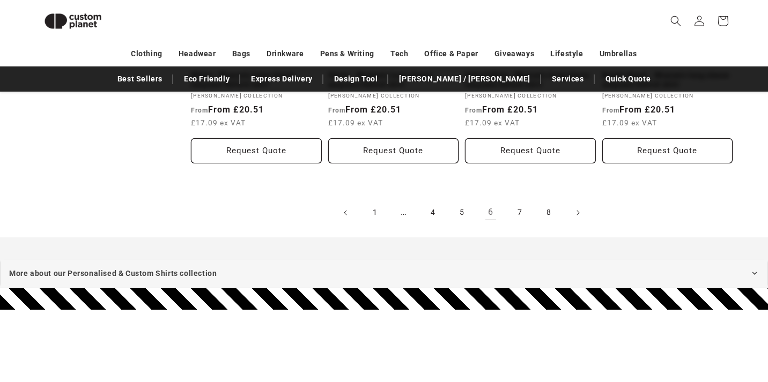
scroll to position [1311, 0]
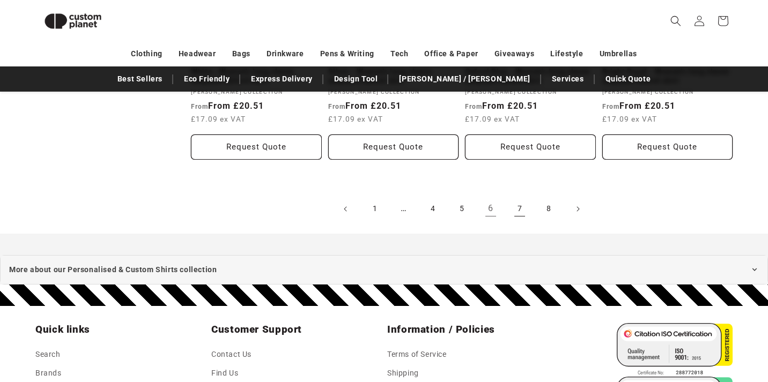
click at [519, 213] on link "7" at bounding box center [520, 209] width 24 height 24
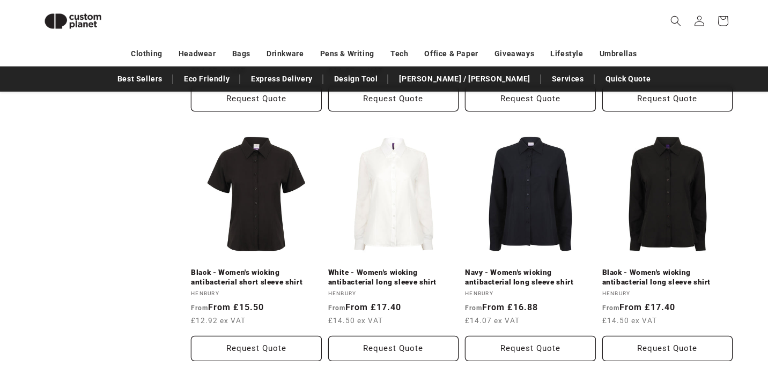
scroll to position [869, 0]
click at [395, 268] on link "White - Women's wicking antibacterial long sleeve shirt" at bounding box center [393, 277] width 131 height 19
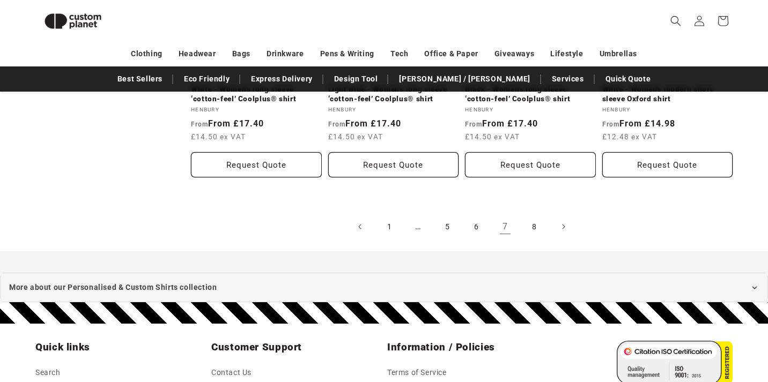
scroll to position [1306, 0]
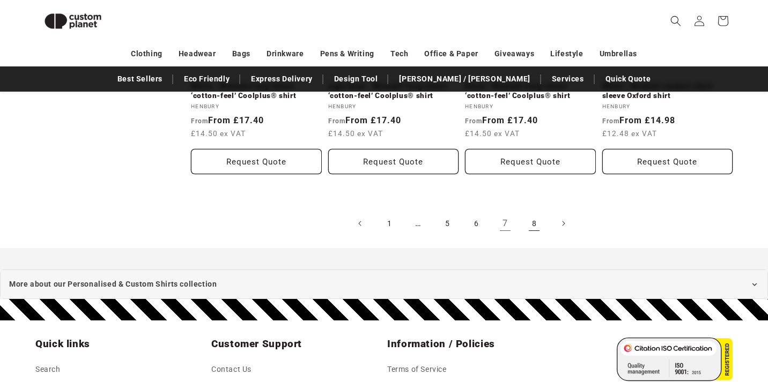
click at [531, 220] on link "8" at bounding box center [534, 224] width 24 height 24
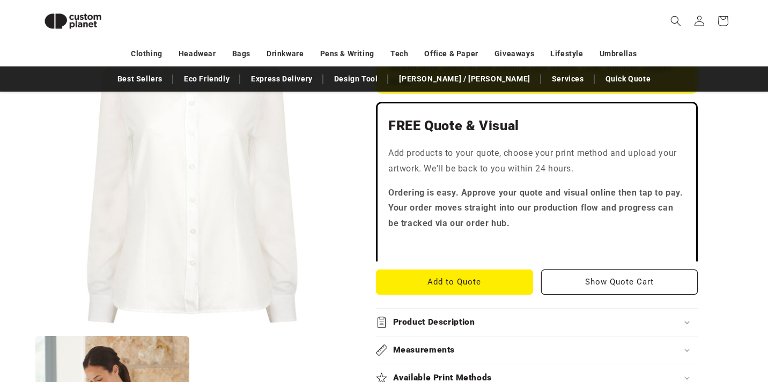
scroll to position [296, 0]
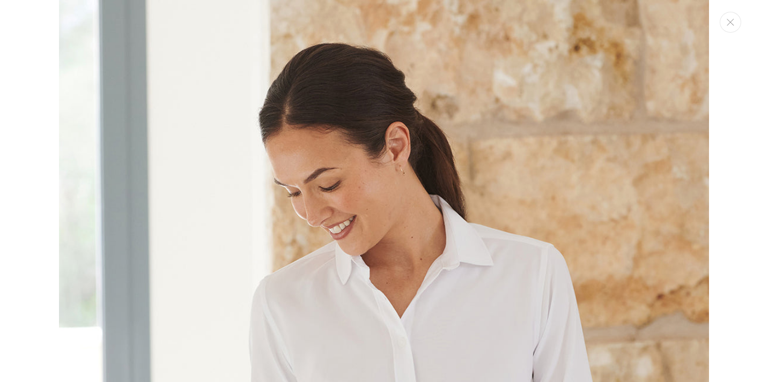
scroll to position [818, 0]
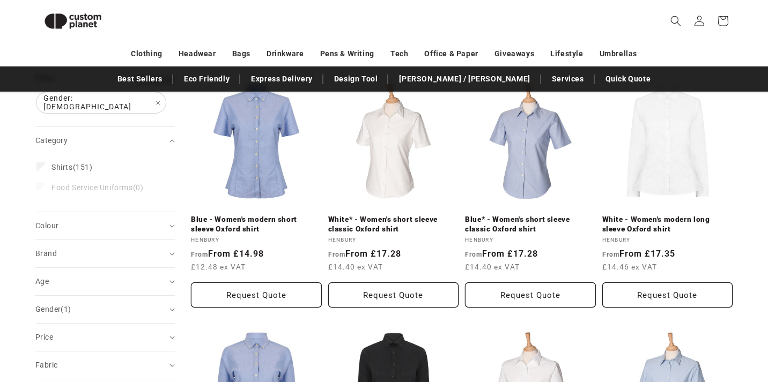
scroll to position [147, 0]
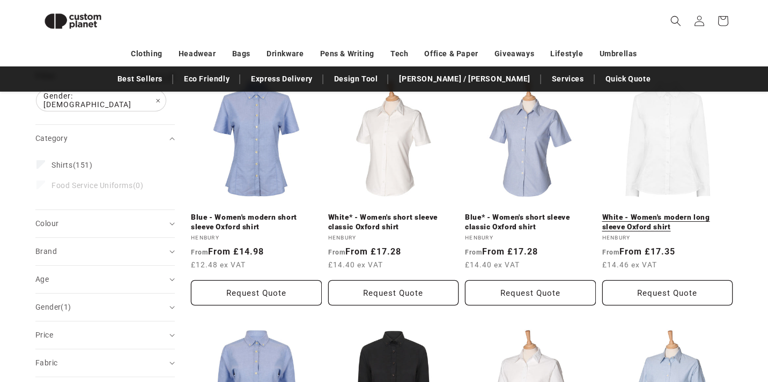
click at [661, 213] on link "White - Women's modern long sleeve Oxford shirt" at bounding box center [667, 222] width 131 height 19
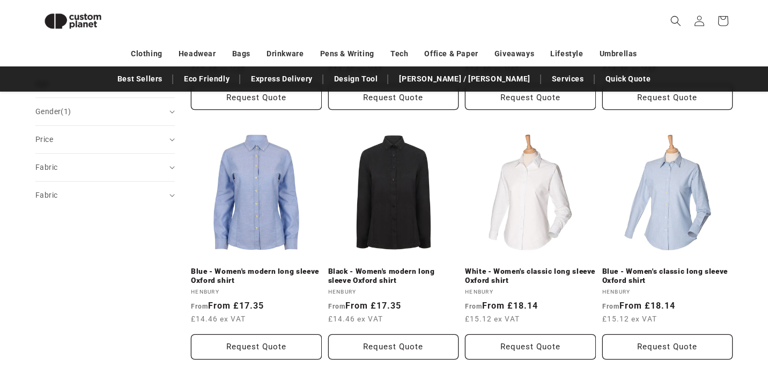
scroll to position [334, 0]
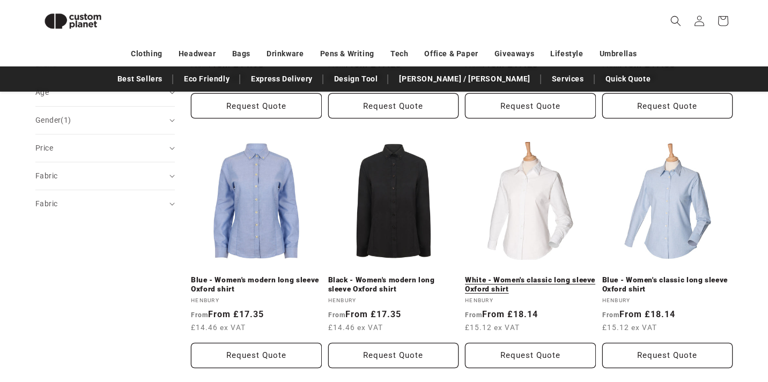
click at [518, 276] on link "White - Women's classic long sleeve Oxford shirt" at bounding box center [530, 285] width 131 height 19
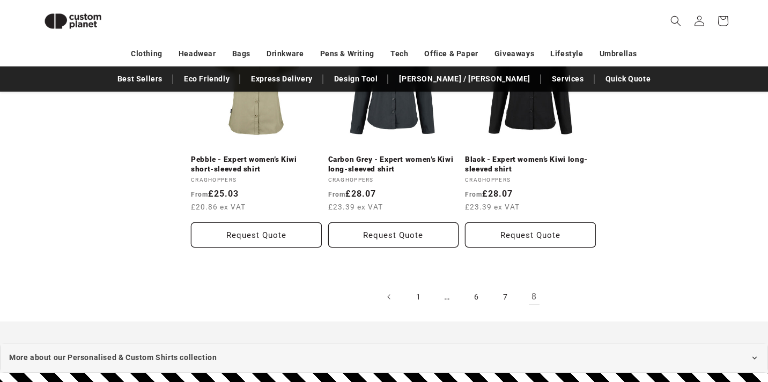
scroll to position [680, 0]
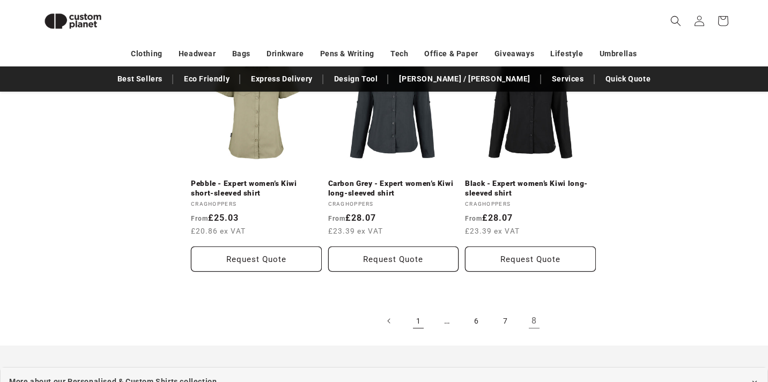
click at [421, 318] on link "1" at bounding box center [419, 321] width 24 height 24
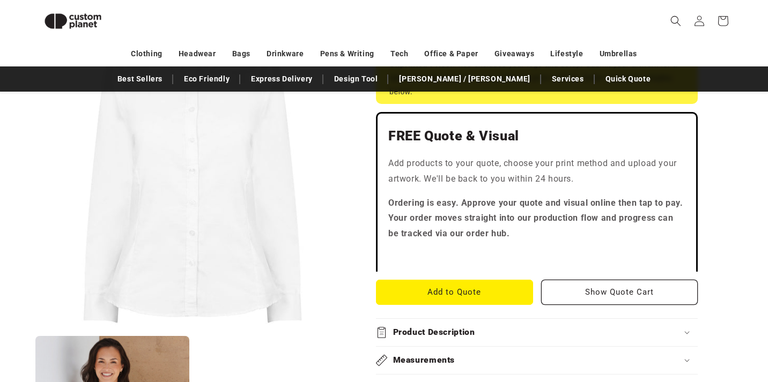
scroll to position [282, 0]
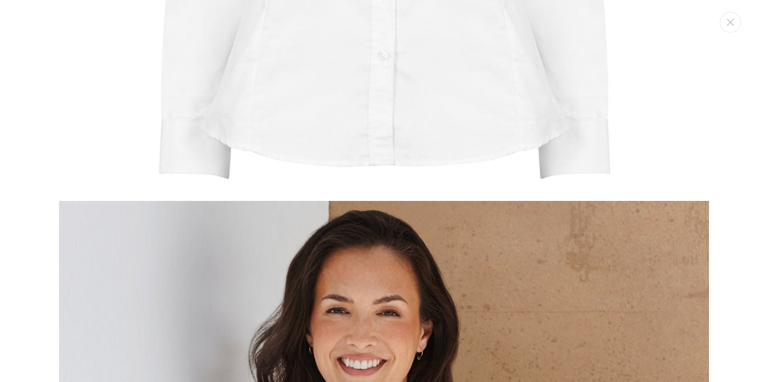
scroll to position [457, 0]
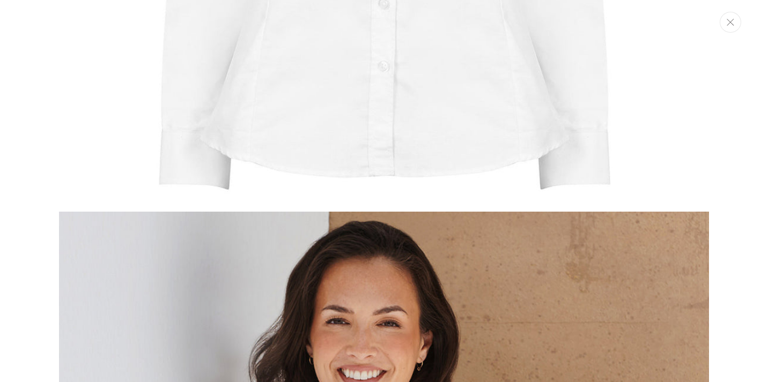
click at [733, 25] on icon "Close" at bounding box center [730, 22] width 7 height 7
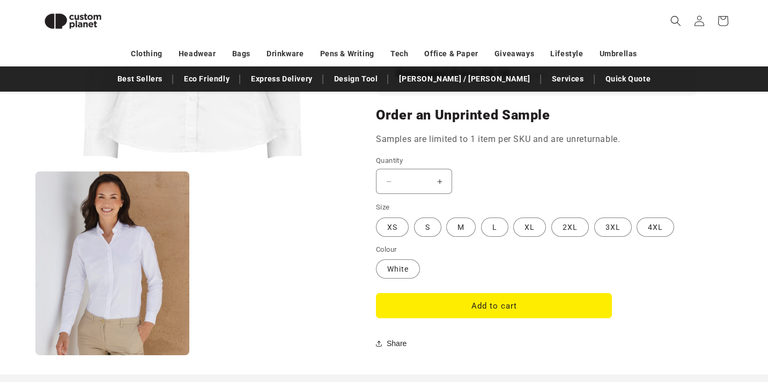
scroll to position [839, 0]
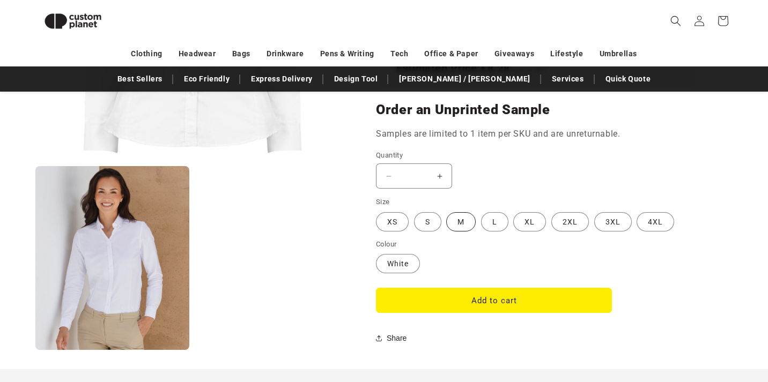
click at [458, 218] on label "M Variant sold out or unavailable" at bounding box center [461, 221] width 30 height 19
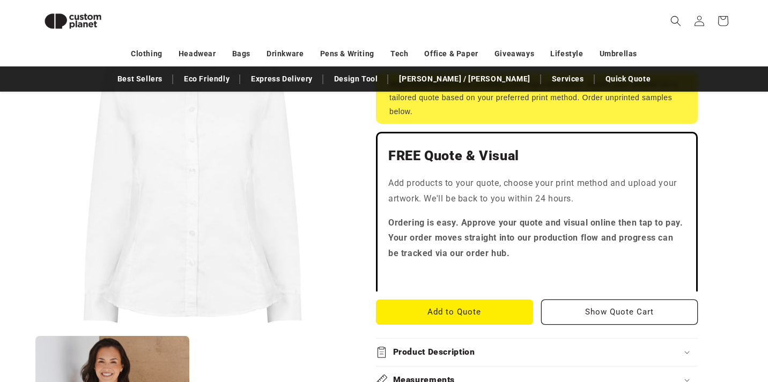
scroll to position [237, 0]
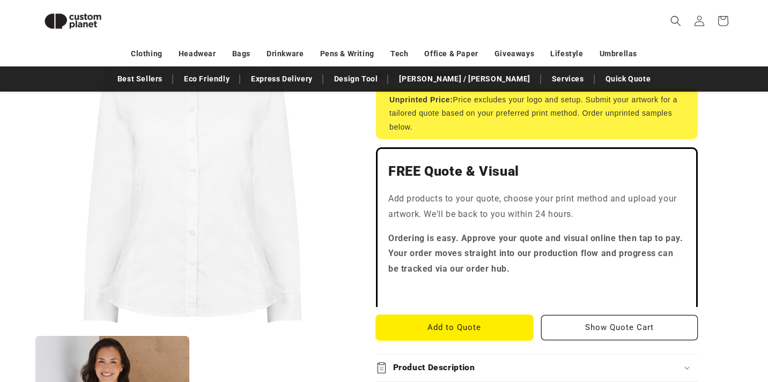
click at [493, 315] on button "Add to Quote" at bounding box center [454, 327] width 157 height 25
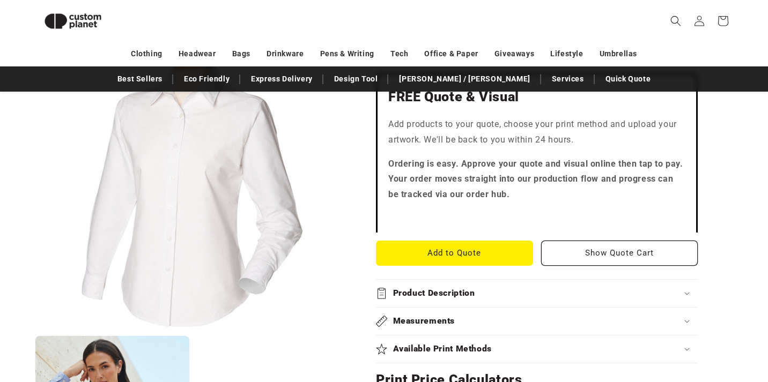
scroll to position [387, 0]
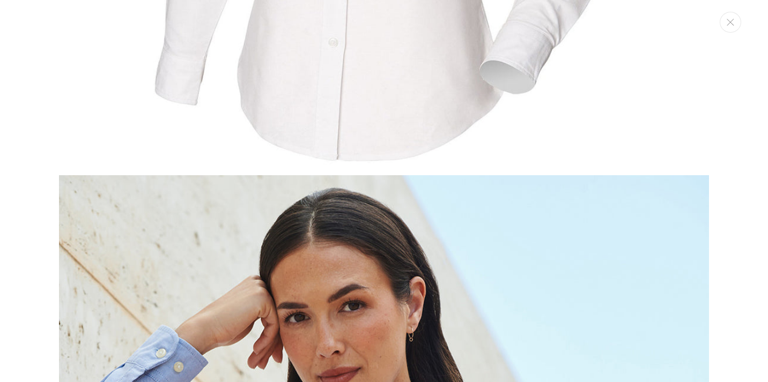
scroll to position [440, 0]
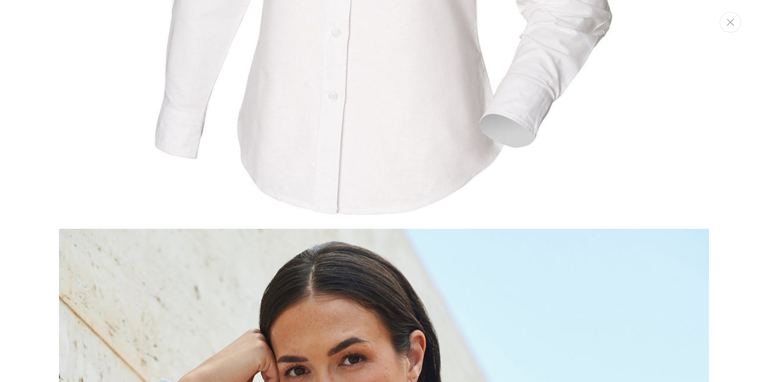
click at [735, 20] on button "Close" at bounding box center [730, 22] width 21 height 21
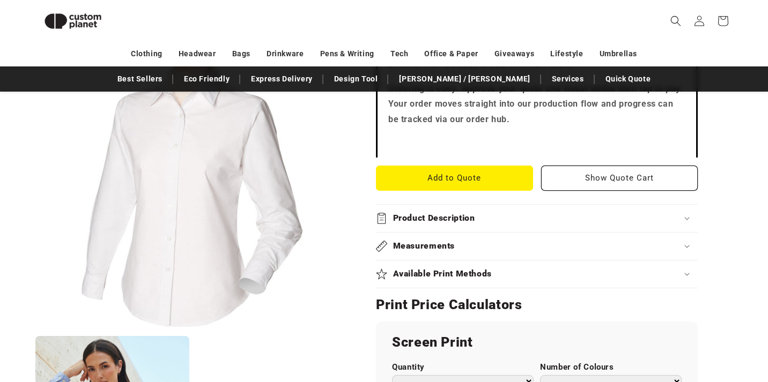
scroll to position [717, 0]
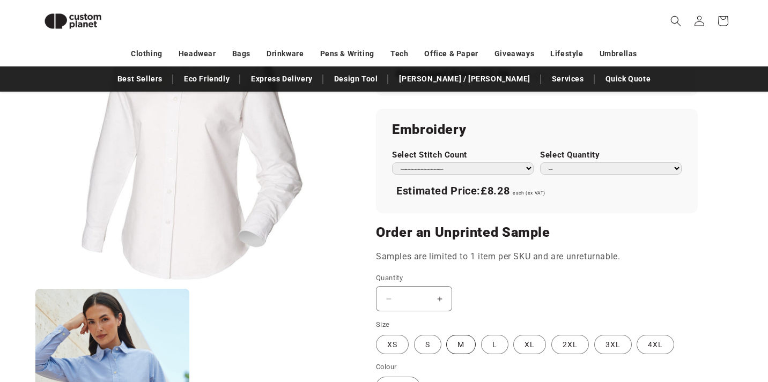
click at [464, 335] on label "M Variant sold out or unavailable" at bounding box center [461, 344] width 30 height 19
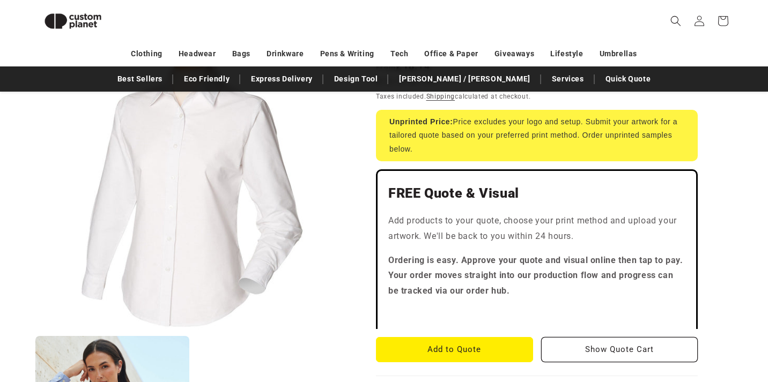
scroll to position [219, 0]
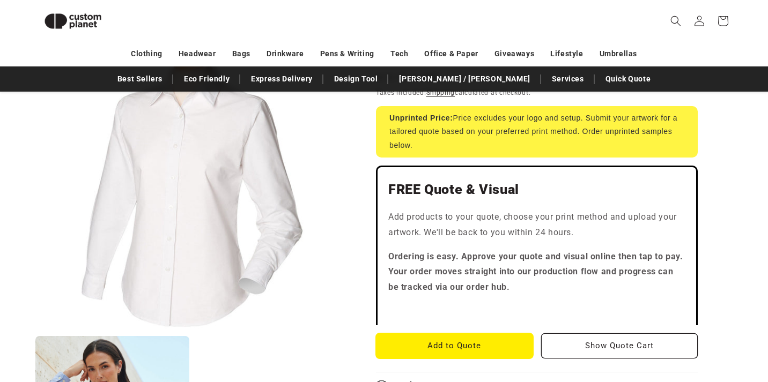
click at [463, 343] on button "Add to Quote" at bounding box center [454, 346] width 157 height 25
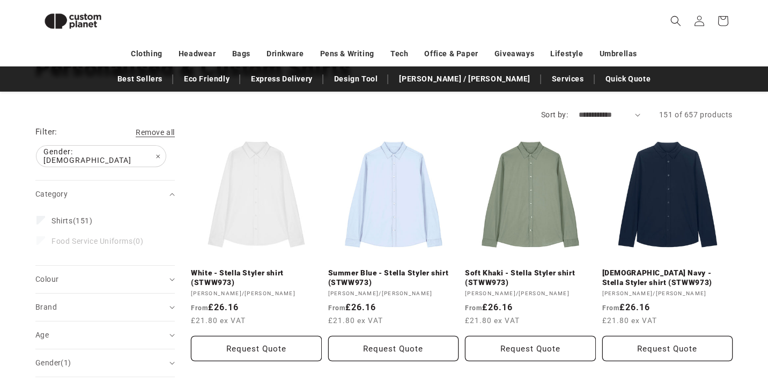
scroll to position [73, 0]
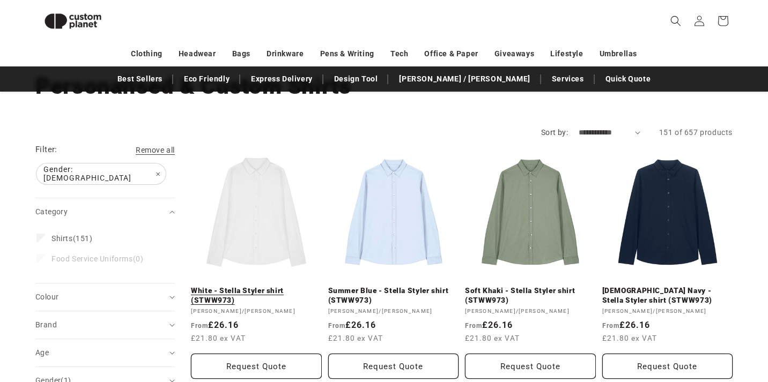
click at [275, 286] on link "White - Stella Styler shirt (STWW973)" at bounding box center [256, 295] width 131 height 19
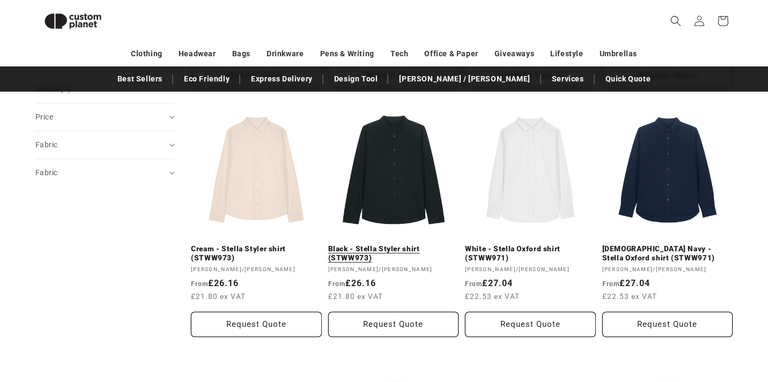
scroll to position [366, 0]
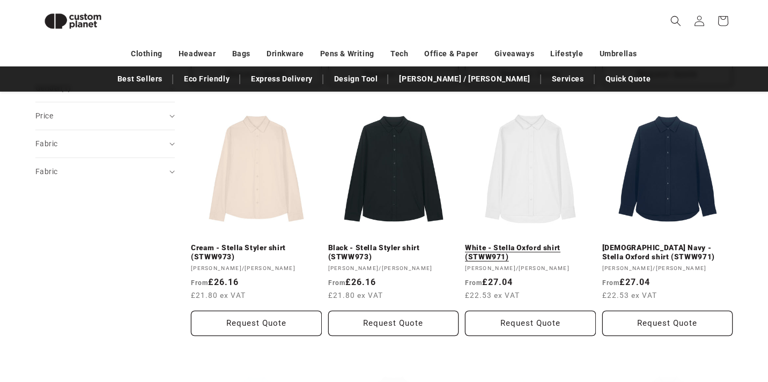
click at [533, 244] on link "White - Stella Oxford shirt (STWW971)" at bounding box center [530, 253] width 131 height 19
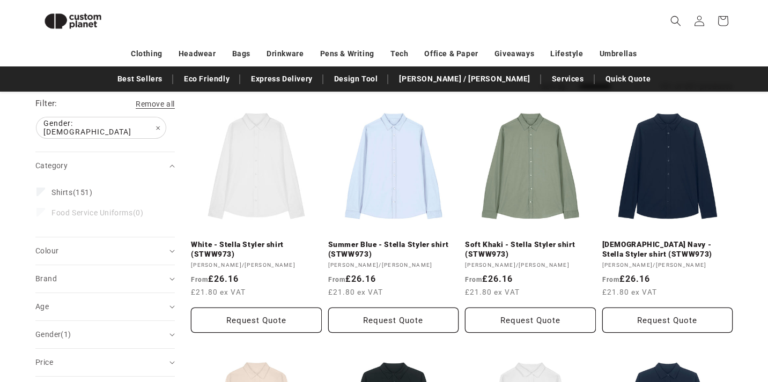
scroll to position [25, 0]
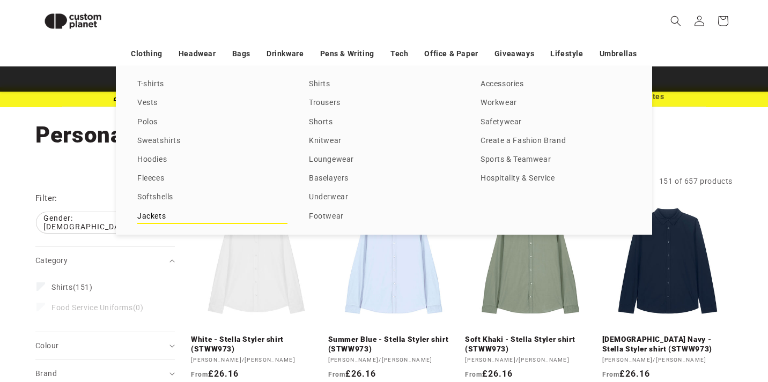
click at [159, 217] on link "Jackets" at bounding box center [212, 217] width 150 height 14
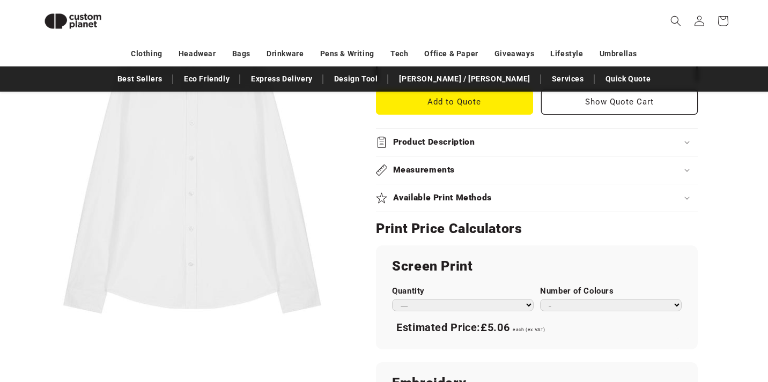
scroll to position [455, 0]
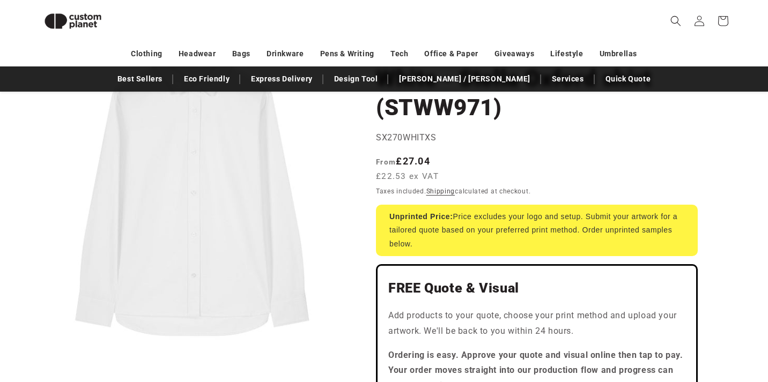
scroll to position [78, 0]
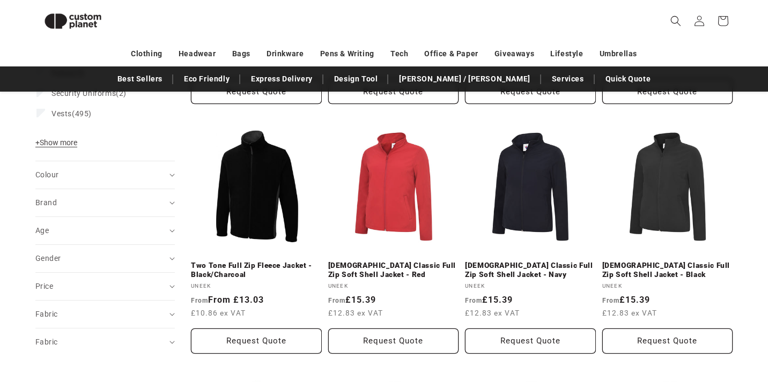
scroll to position [343, 0]
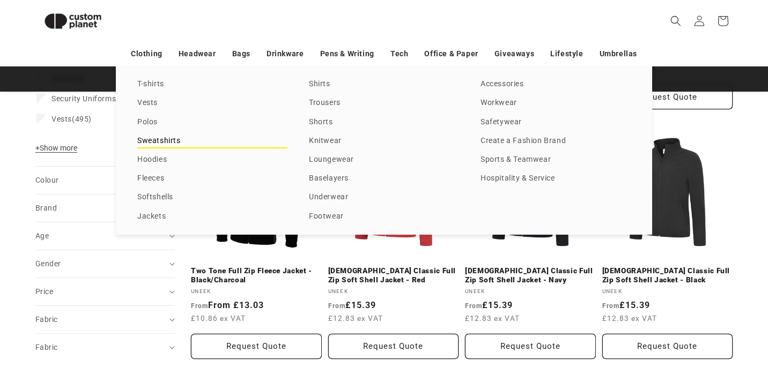
click at [152, 145] on link "Sweatshirts" at bounding box center [212, 141] width 150 height 14
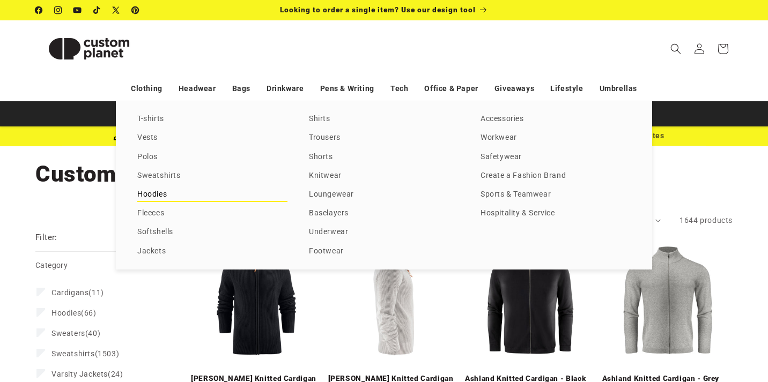
click at [158, 200] on link "Hoodies" at bounding box center [212, 195] width 150 height 14
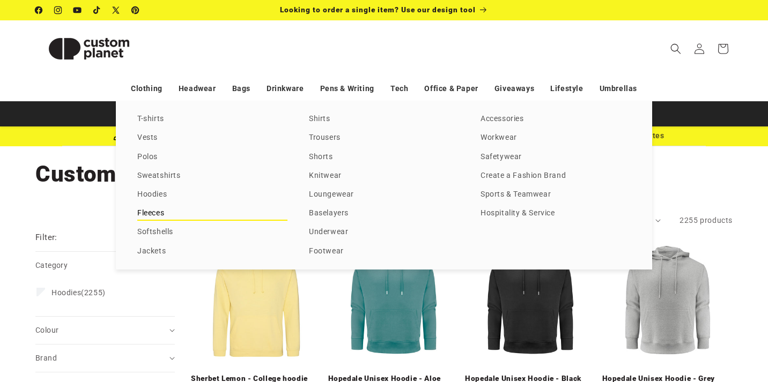
click at [160, 217] on link "Fleeces" at bounding box center [212, 214] width 150 height 14
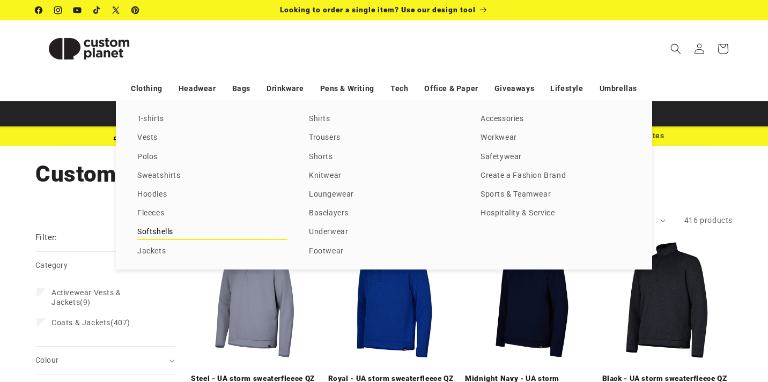
click at [161, 232] on link "Softshells" at bounding box center [212, 232] width 150 height 14
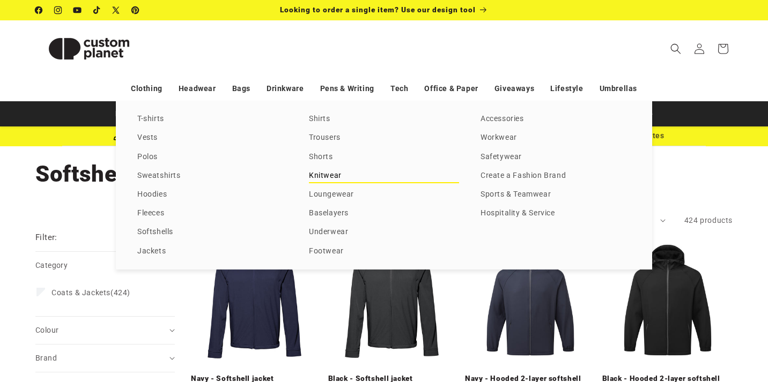
click at [338, 183] on link "Knitwear" at bounding box center [384, 176] width 150 height 14
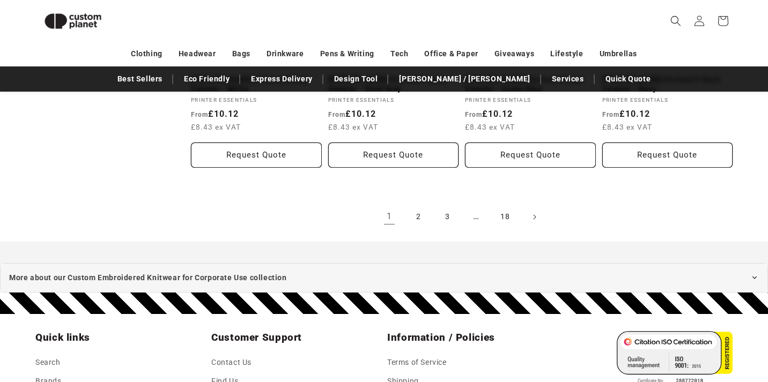
scroll to position [1304, 0]
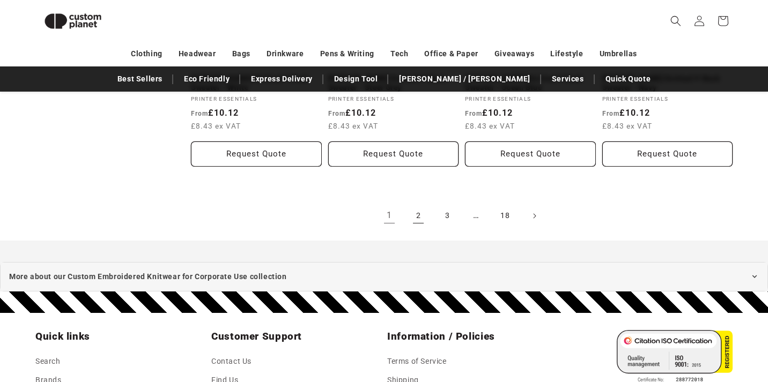
click at [419, 204] on link "2" at bounding box center [419, 216] width 24 height 24
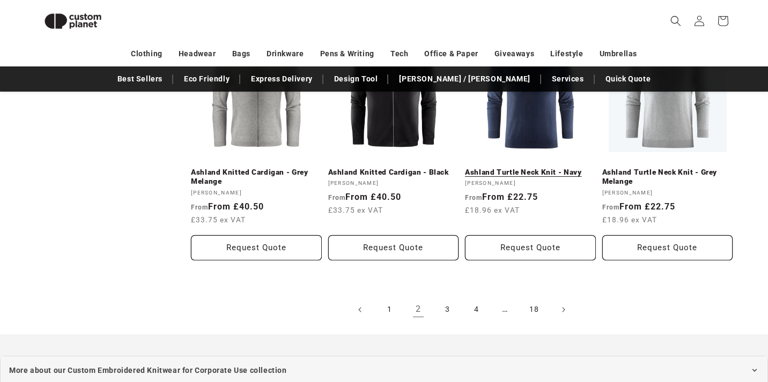
scroll to position [1214, 0]
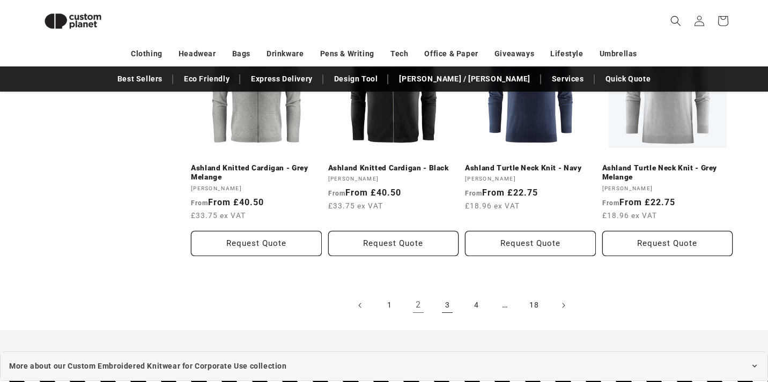
click at [449, 294] on link "3" at bounding box center [448, 306] width 24 height 24
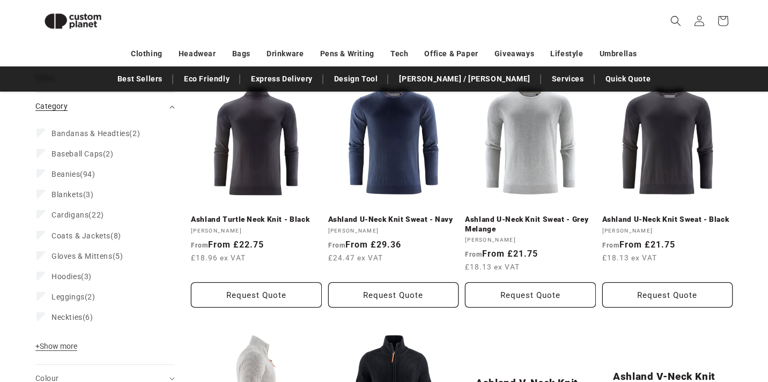
scroll to position [145, 0]
click at [77, 347] on span "+ Show more" at bounding box center [56, 346] width 42 height 9
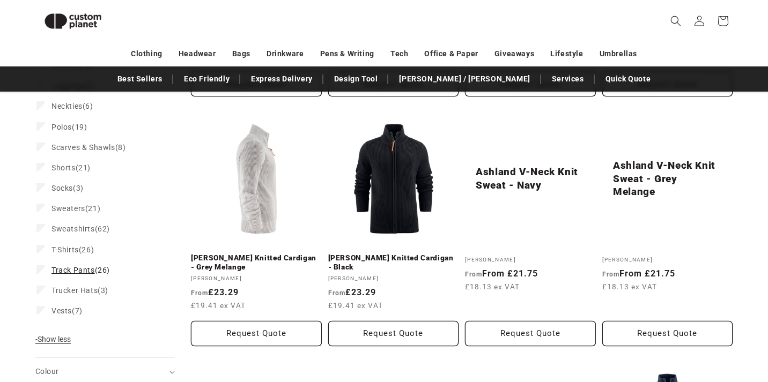
scroll to position [369, 0]
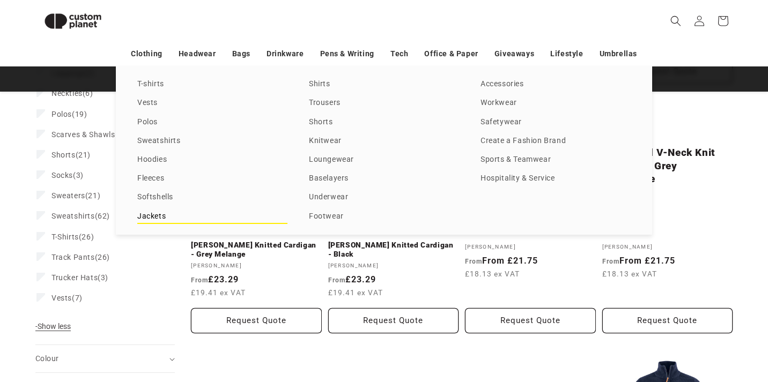
click at [160, 216] on link "Jackets" at bounding box center [212, 217] width 150 height 14
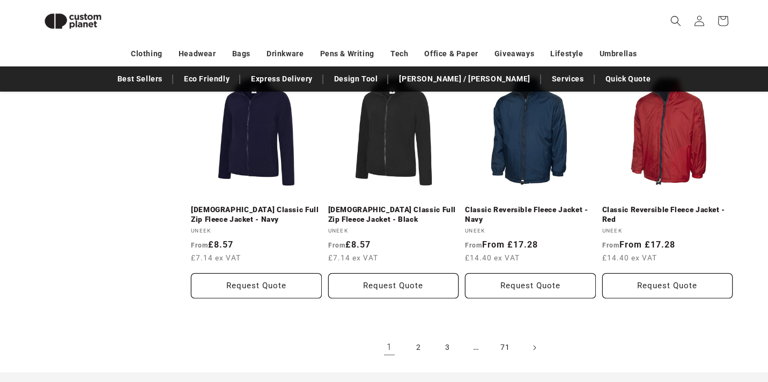
scroll to position [1154, 0]
click at [422, 343] on link "2" at bounding box center [419, 348] width 24 height 24
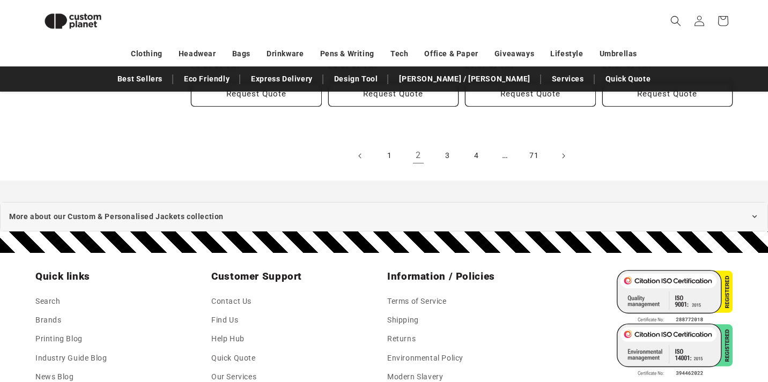
scroll to position [1347, 0]
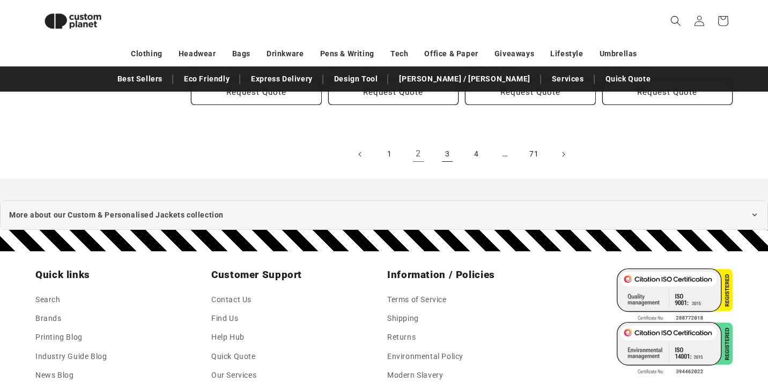
click at [445, 151] on link "3" at bounding box center [448, 155] width 24 height 24
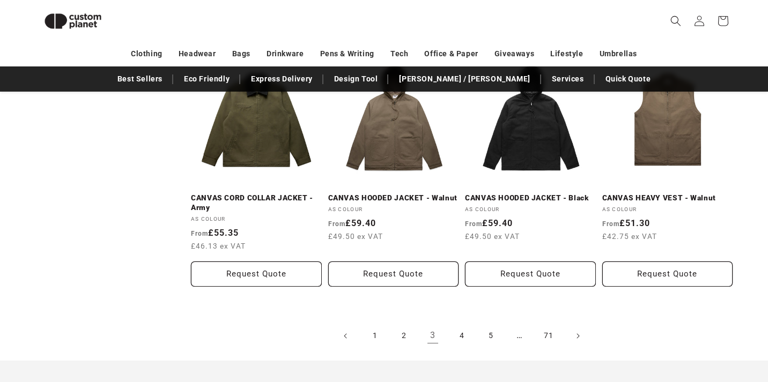
scroll to position [1165, 0]
click at [463, 333] on link "4" at bounding box center [462, 337] width 24 height 24
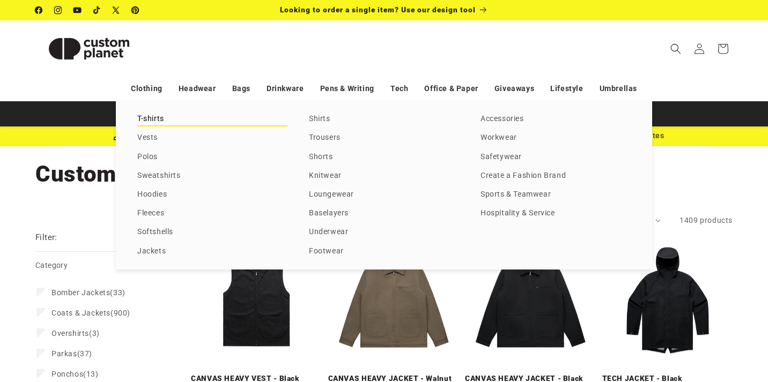
click at [151, 116] on link "T-shirts" at bounding box center [212, 119] width 150 height 14
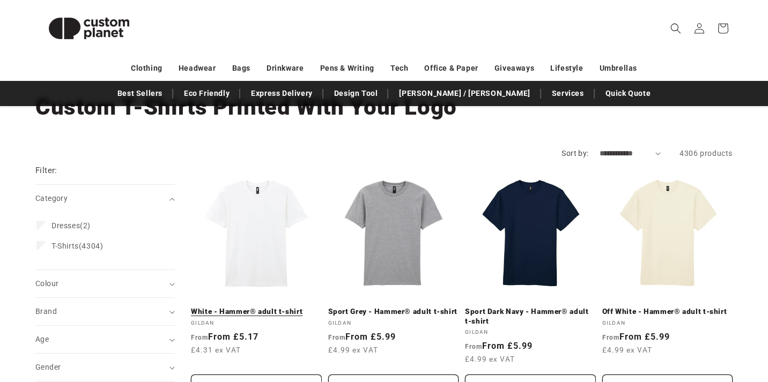
scroll to position [69, 0]
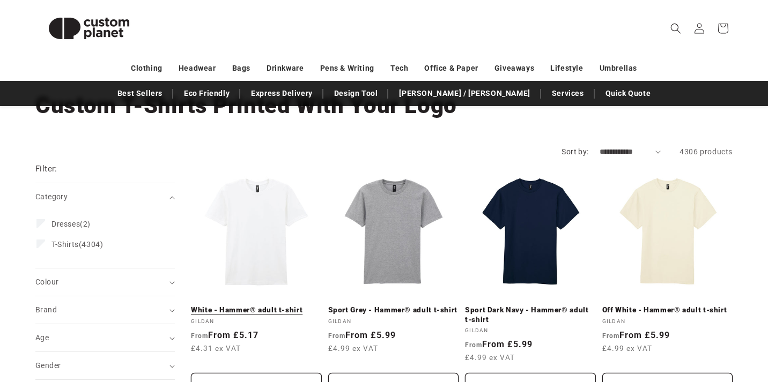
click at [267, 306] on link "White - Hammer® adult t-shirt" at bounding box center [256, 311] width 131 height 10
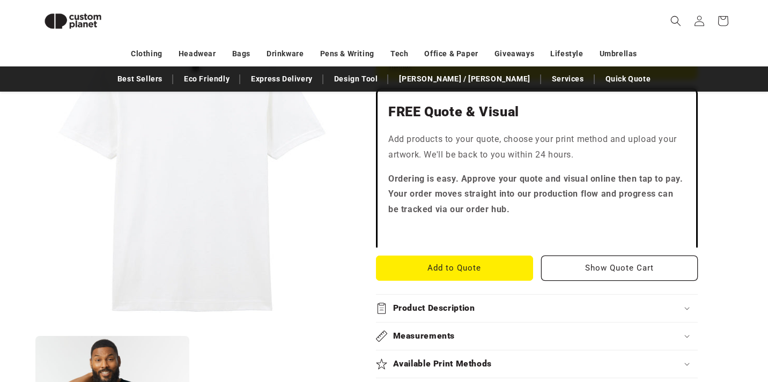
scroll to position [300, 0]
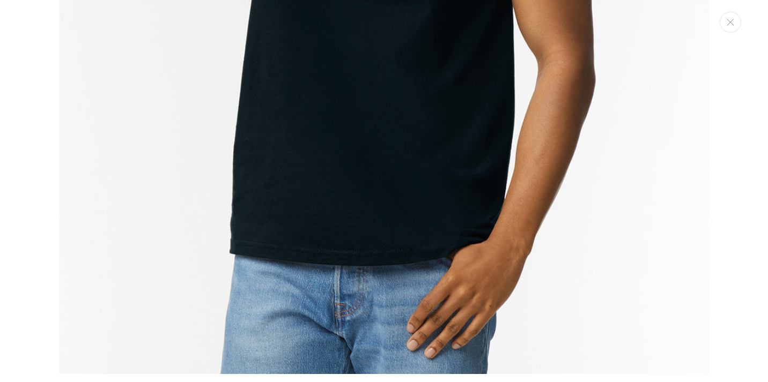
scroll to position [1074, 0]
click at [736, 19] on button "Close" at bounding box center [730, 22] width 21 height 21
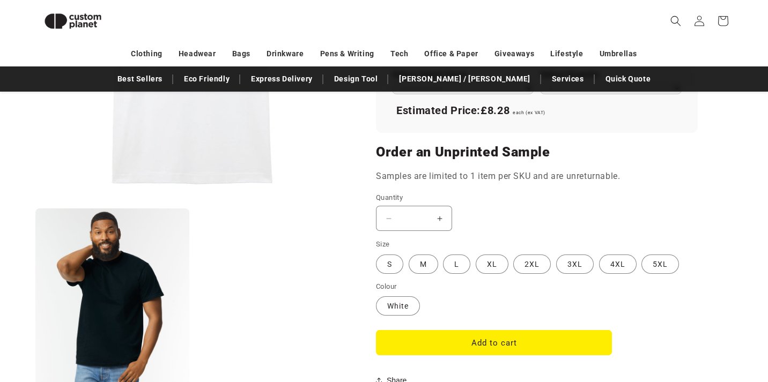
scroll to position [798, 0]
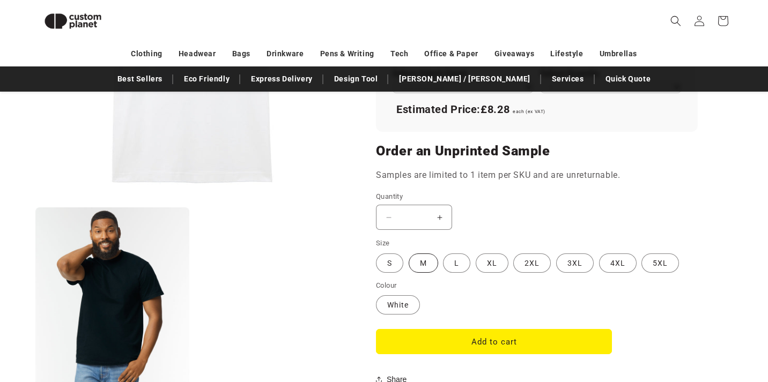
click at [418, 255] on label "M Variant sold out or unavailable" at bounding box center [424, 263] width 30 height 19
click at [452, 335] on button "Add to cart" at bounding box center [494, 341] width 236 height 25
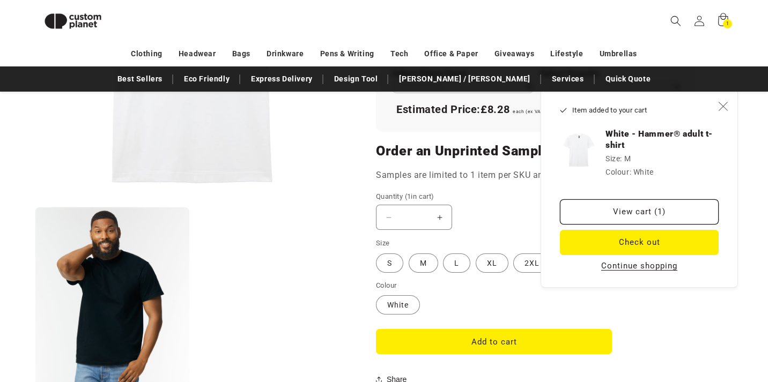
click at [726, 109] on icon "Close" at bounding box center [722, 106] width 9 height 9
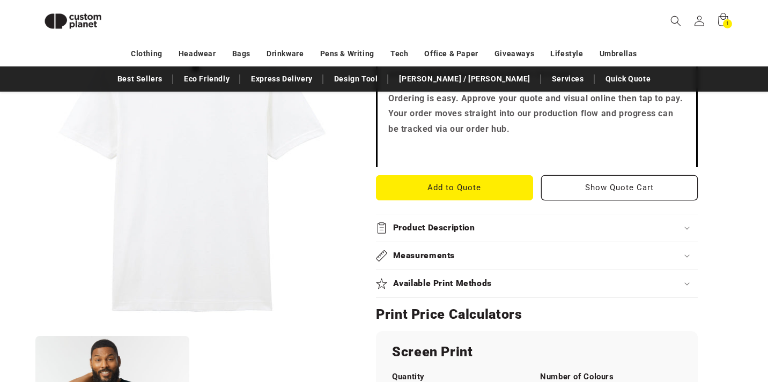
scroll to position [357, 0]
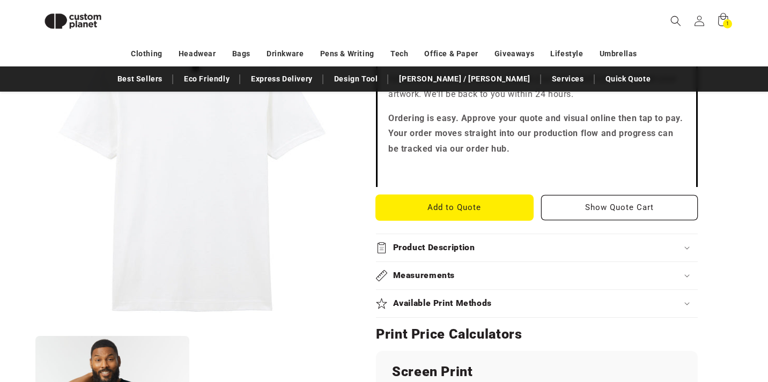
click at [500, 206] on button "Add to Quote" at bounding box center [454, 207] width 157 height 25
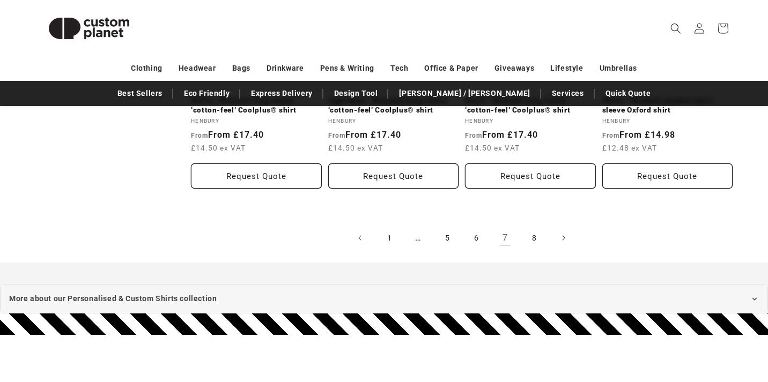
scroll to position [1306, 0]
